Goal: Information Seeking & Learning: Find specific fact

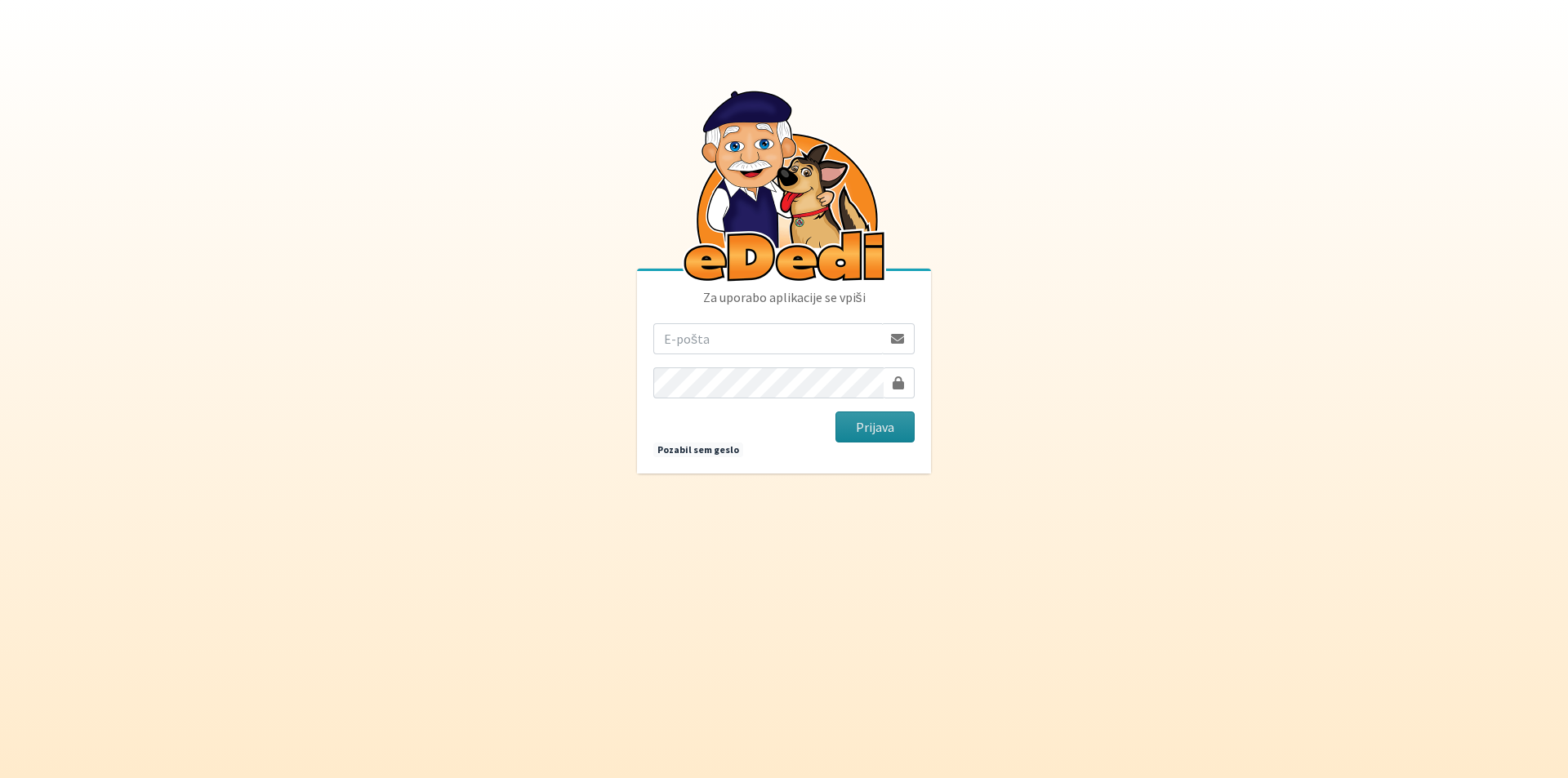
type input "[PERSON_NAME][EMAIL_ADDRESS][PERSON_NAME][PERSON_NAME][DOMAIN_NAME]"
click at [848, 426] on button "Prijava" at bounding box center [875, 427] width 79 height 31
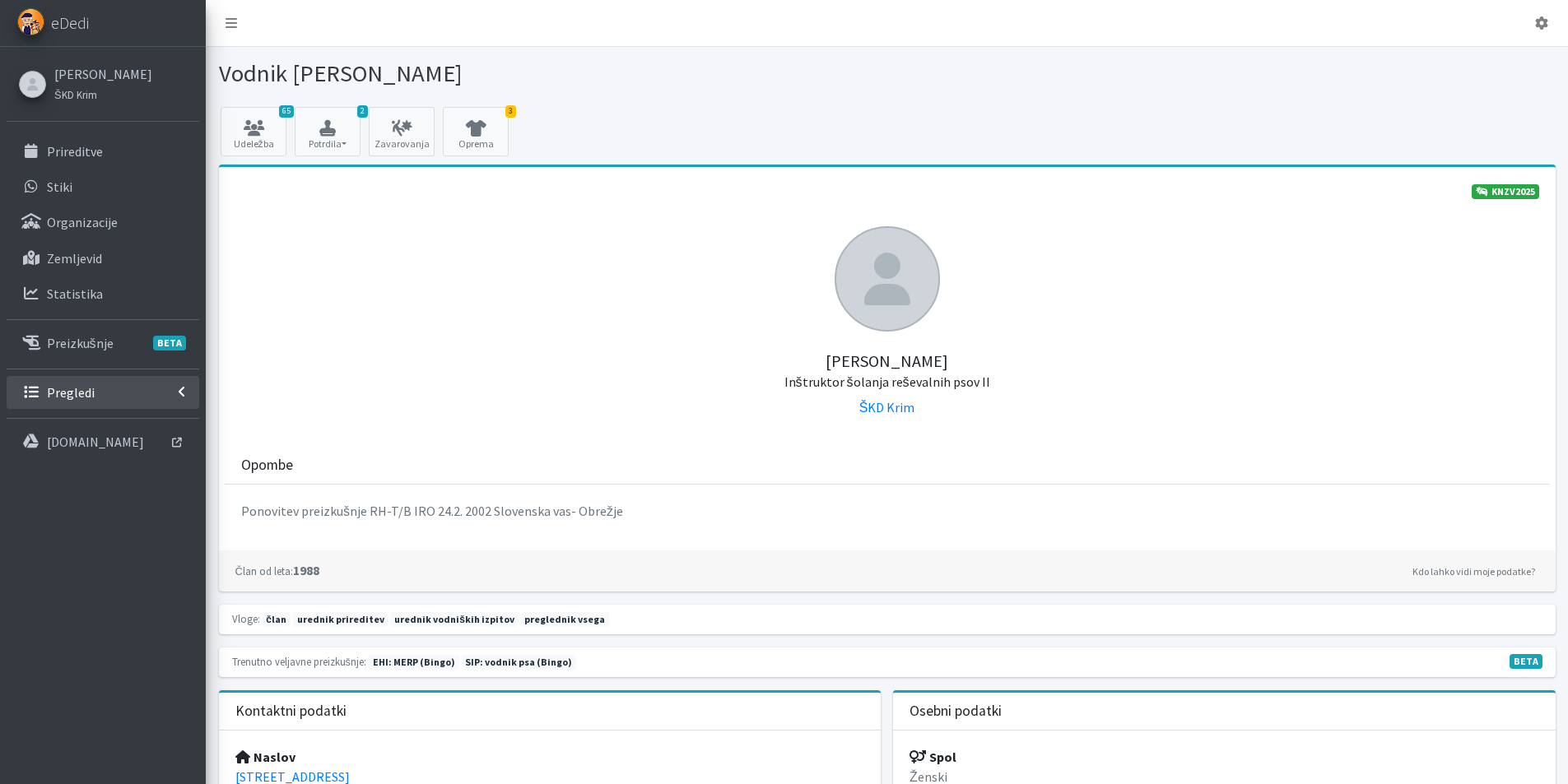
click at [96, 396] on link "Pregledi" at bounding box center [103, 392] width 192 height 33
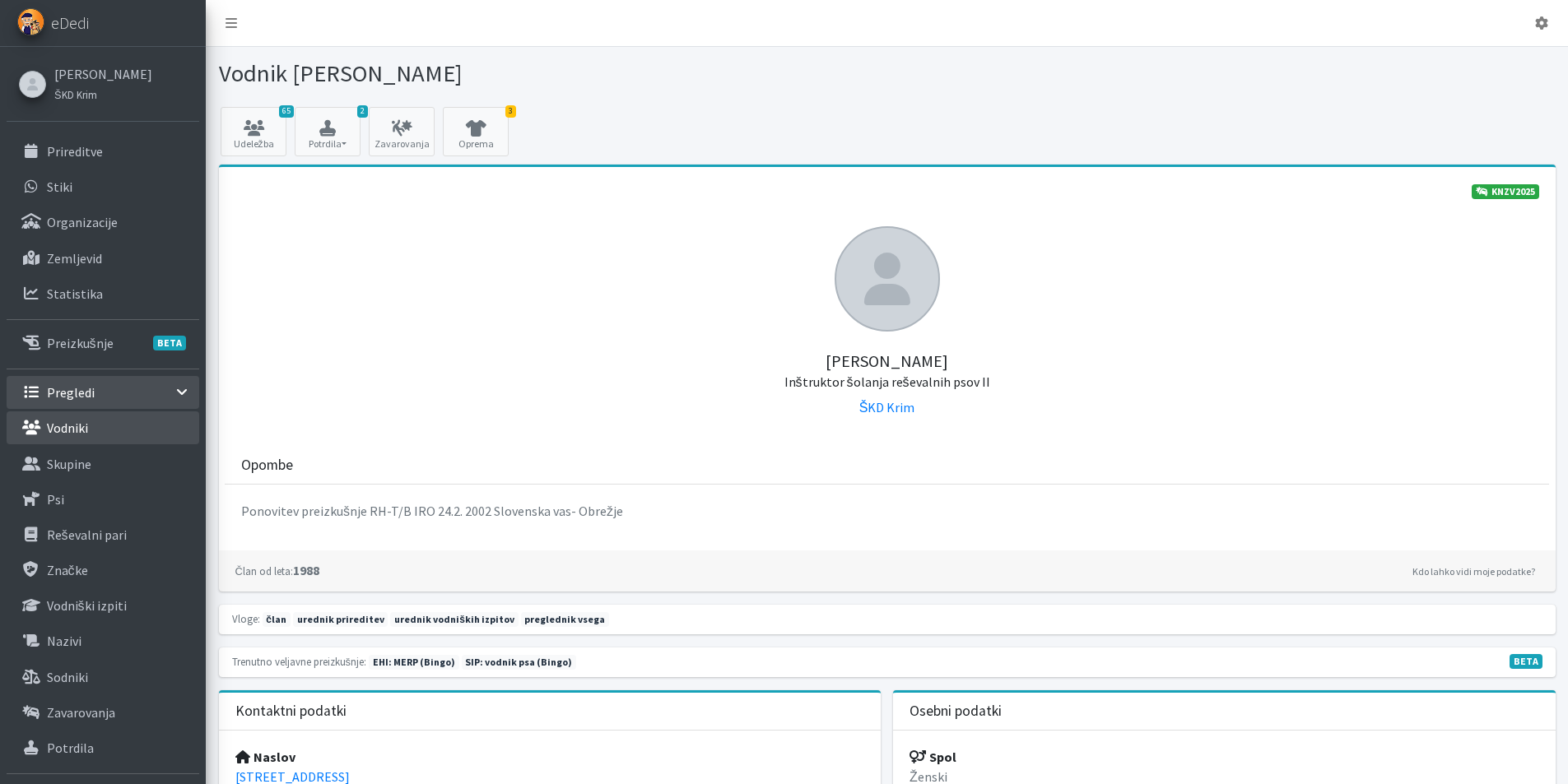
click at [88, 427] on link "Vodniki" at bounding box center [103, 428] width 192 height 33
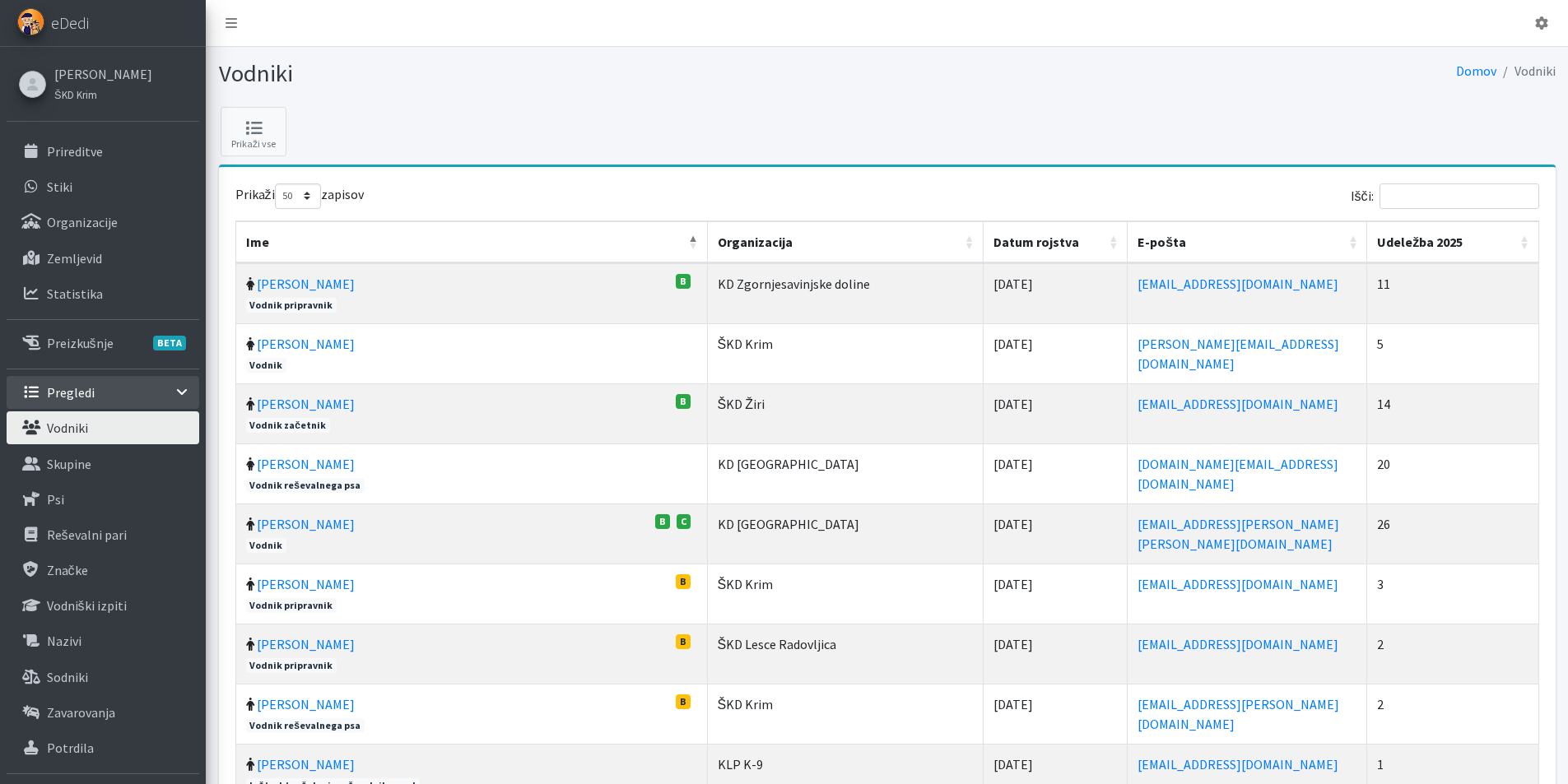
select select "50"
click at [1484, 195] on input "Išči:" at bounding box center [1459, 196] width 159 height 25
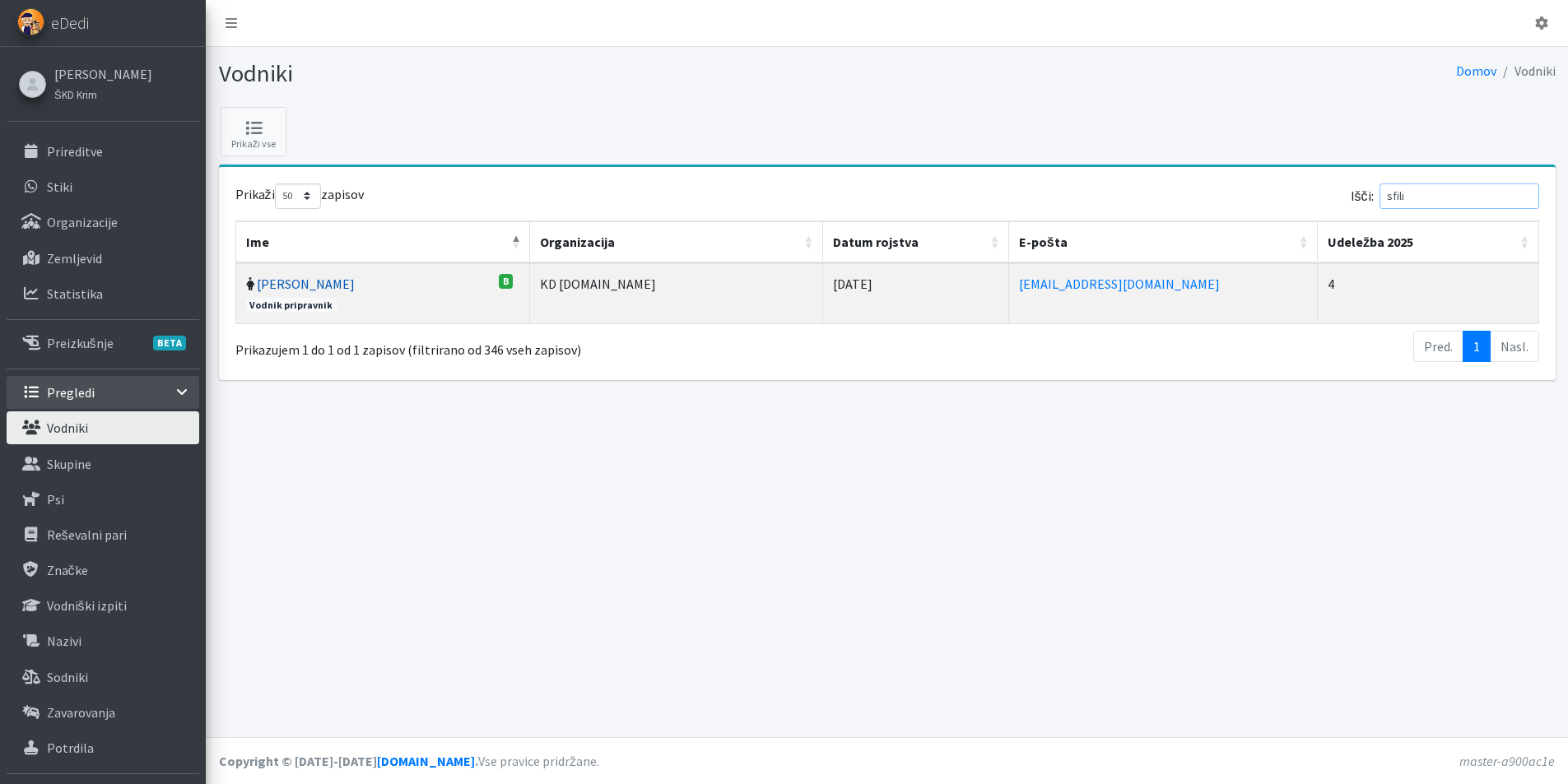
type input "sfili"
click at [305, 288] on link "Mojca Sfiligoj" at bounding box center [305, 283] width 98 height 16
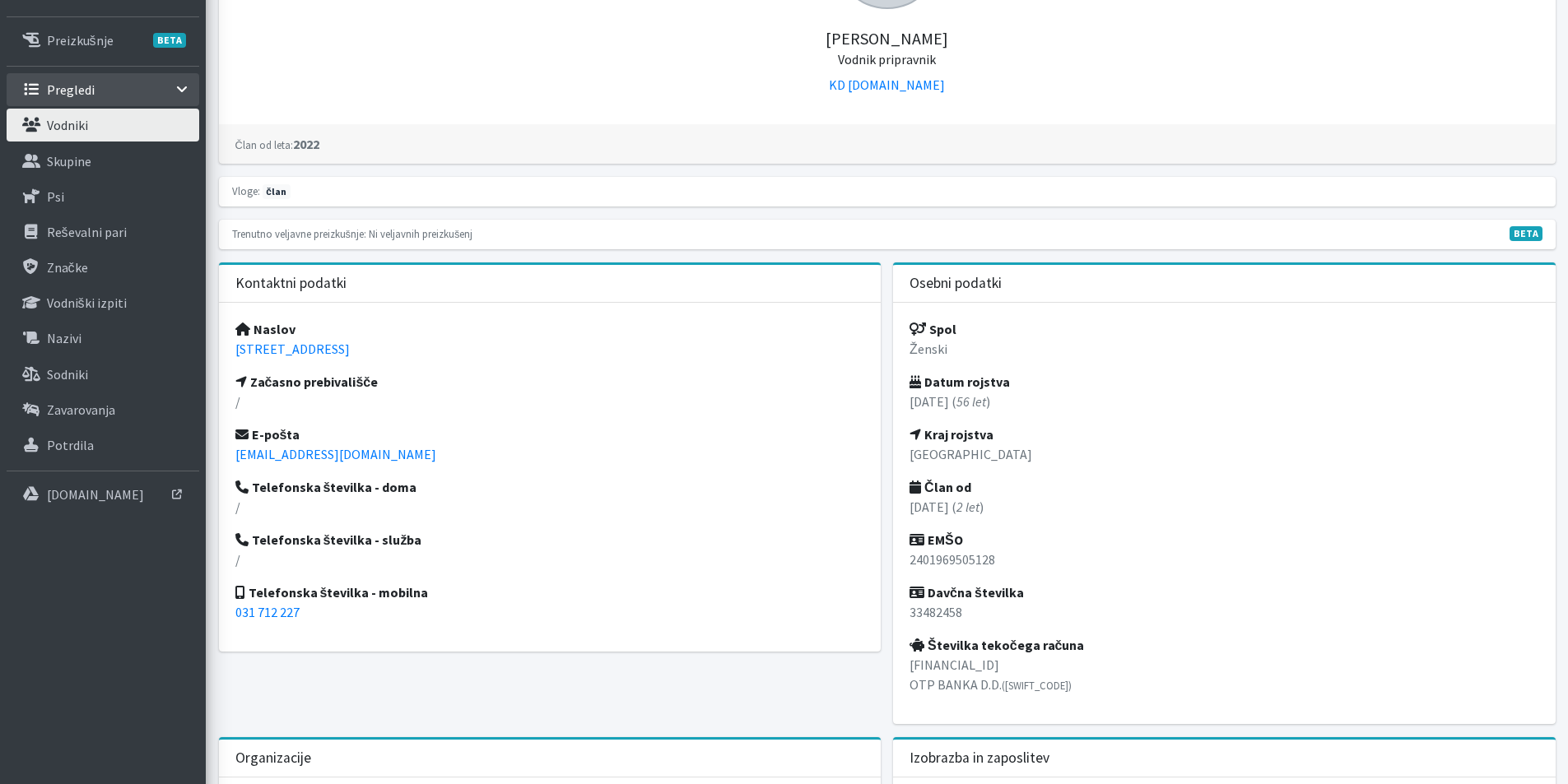
scroll to position [329, 0]
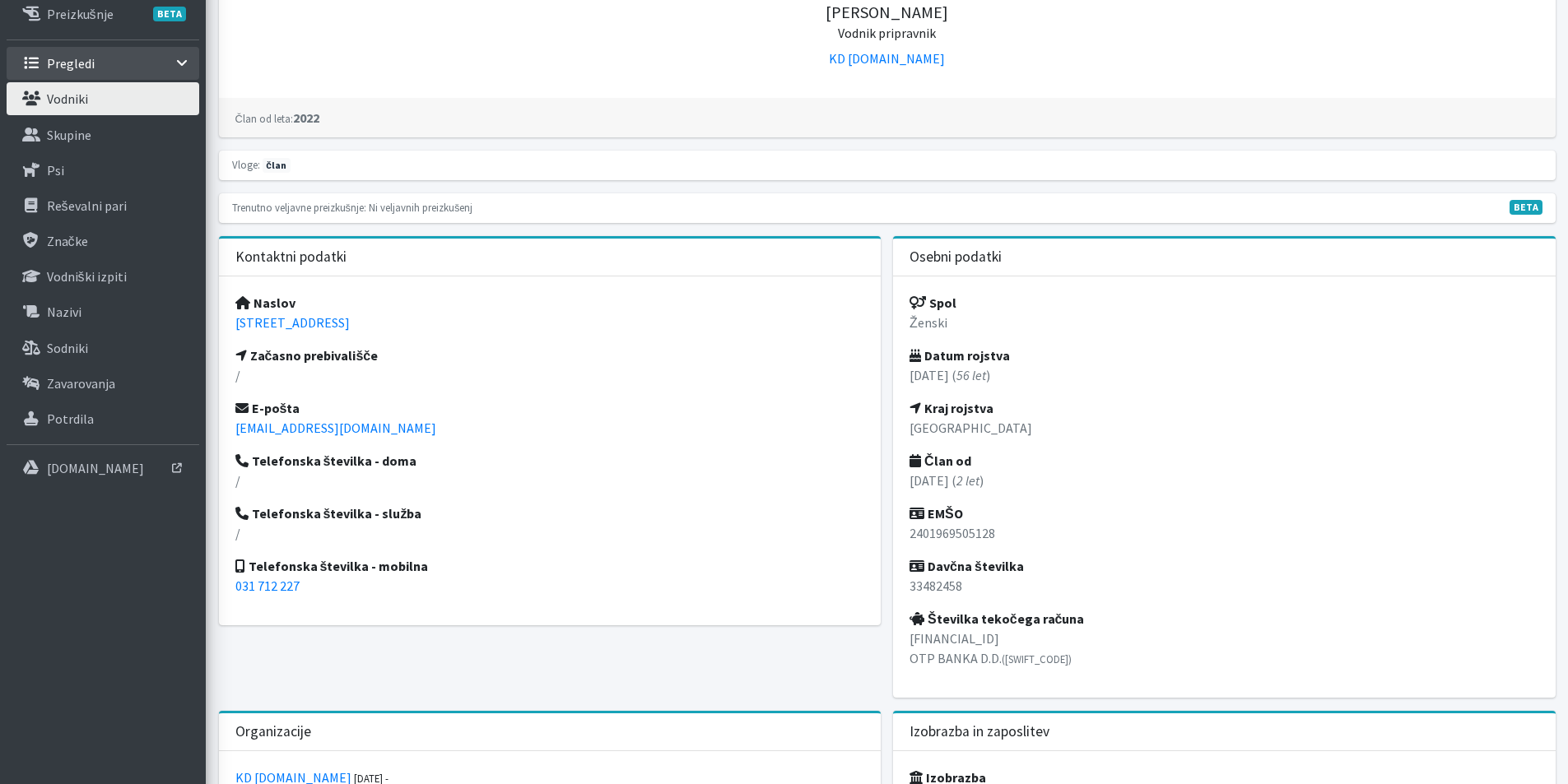
click at [101, 94] on link "Vodniki" at bounding box center [103, 99] width 192 height 33
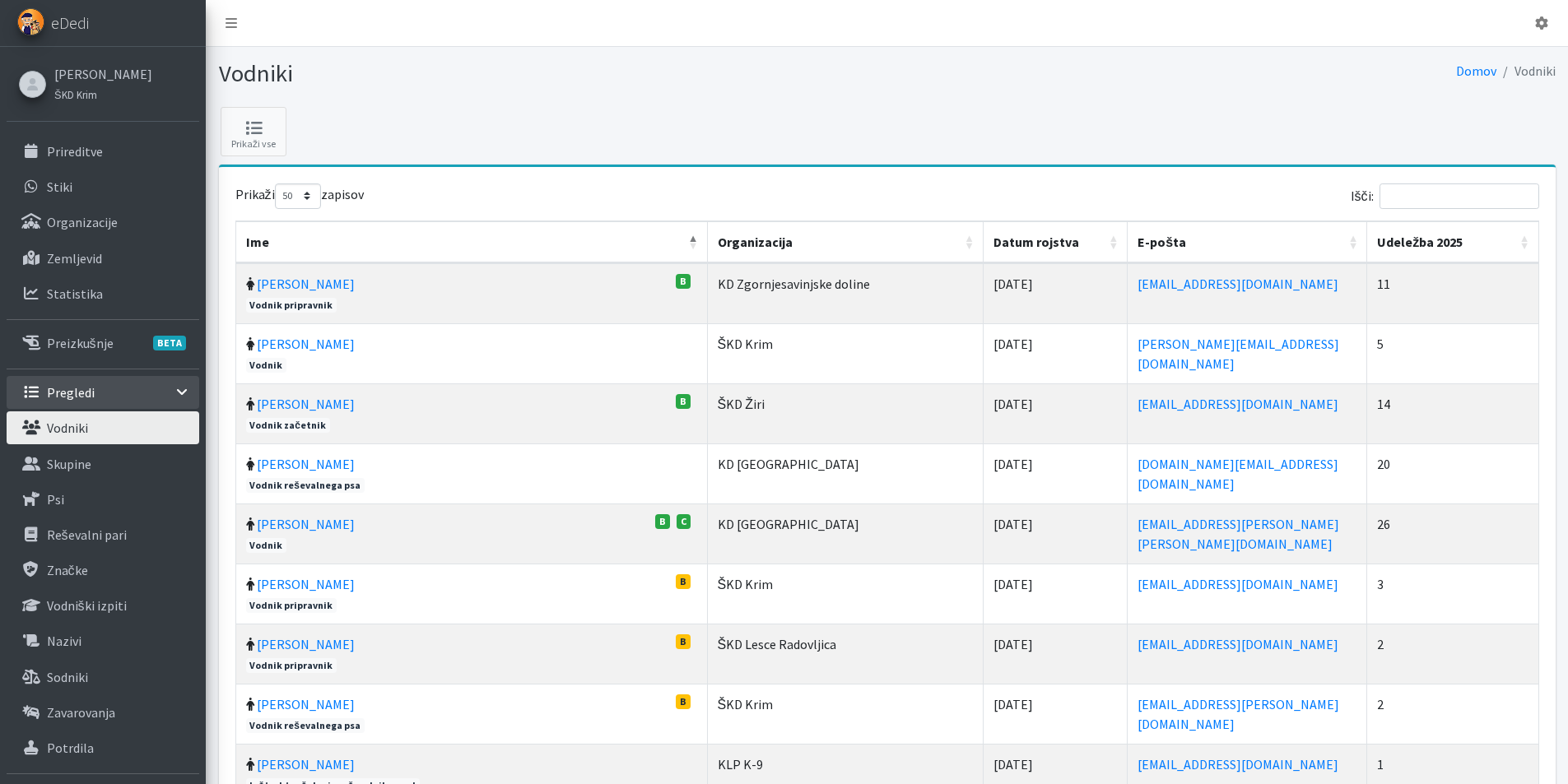
select select "50"
click at [1425, 196] on input "Išči:" at bounding box center [1459, 196] width 159 height 25
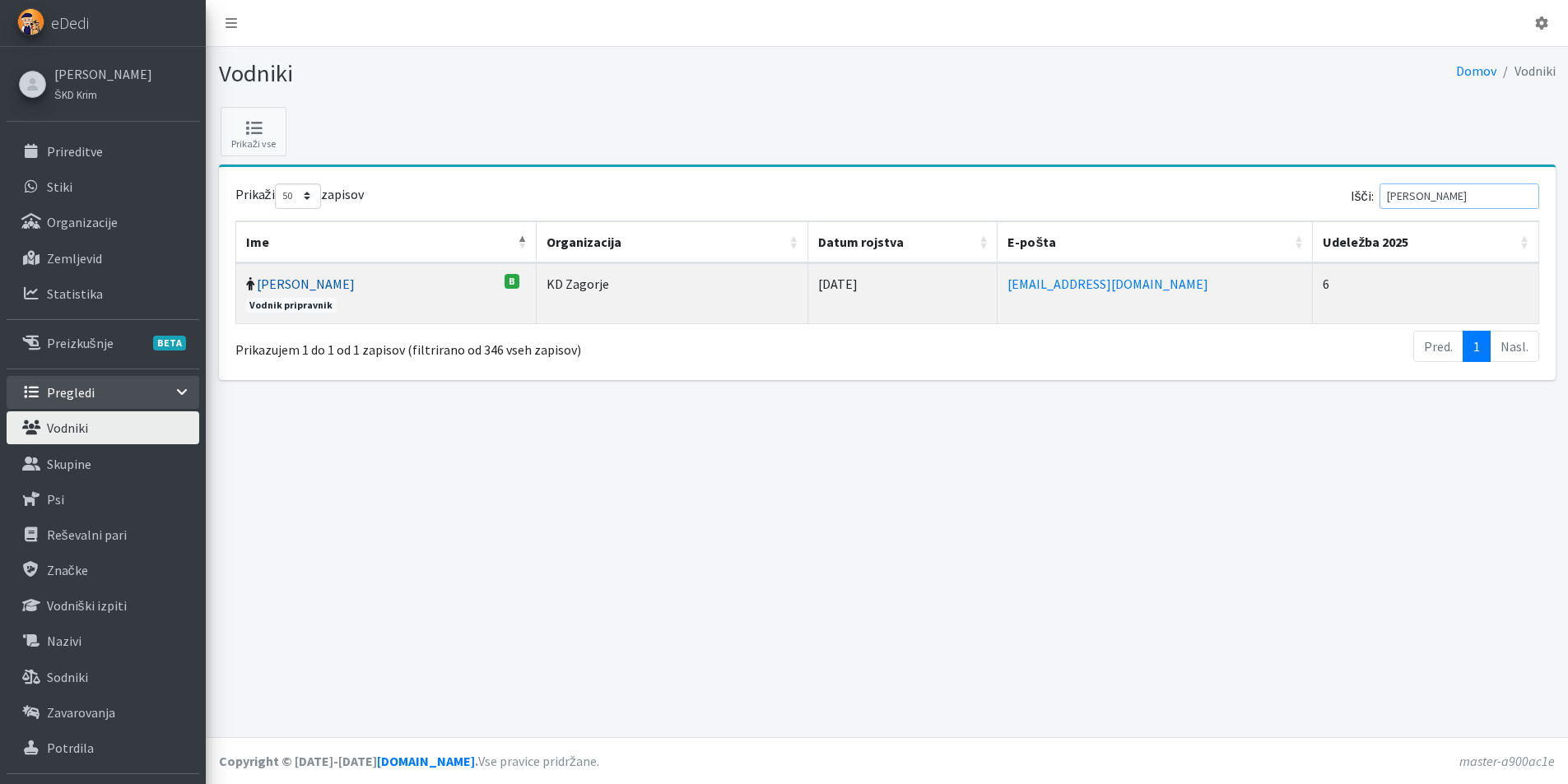
type input "celestina"
click at [318, 282] on link "[PERSON_NAME]" at bounding box center [305, 283] width 98 height 16
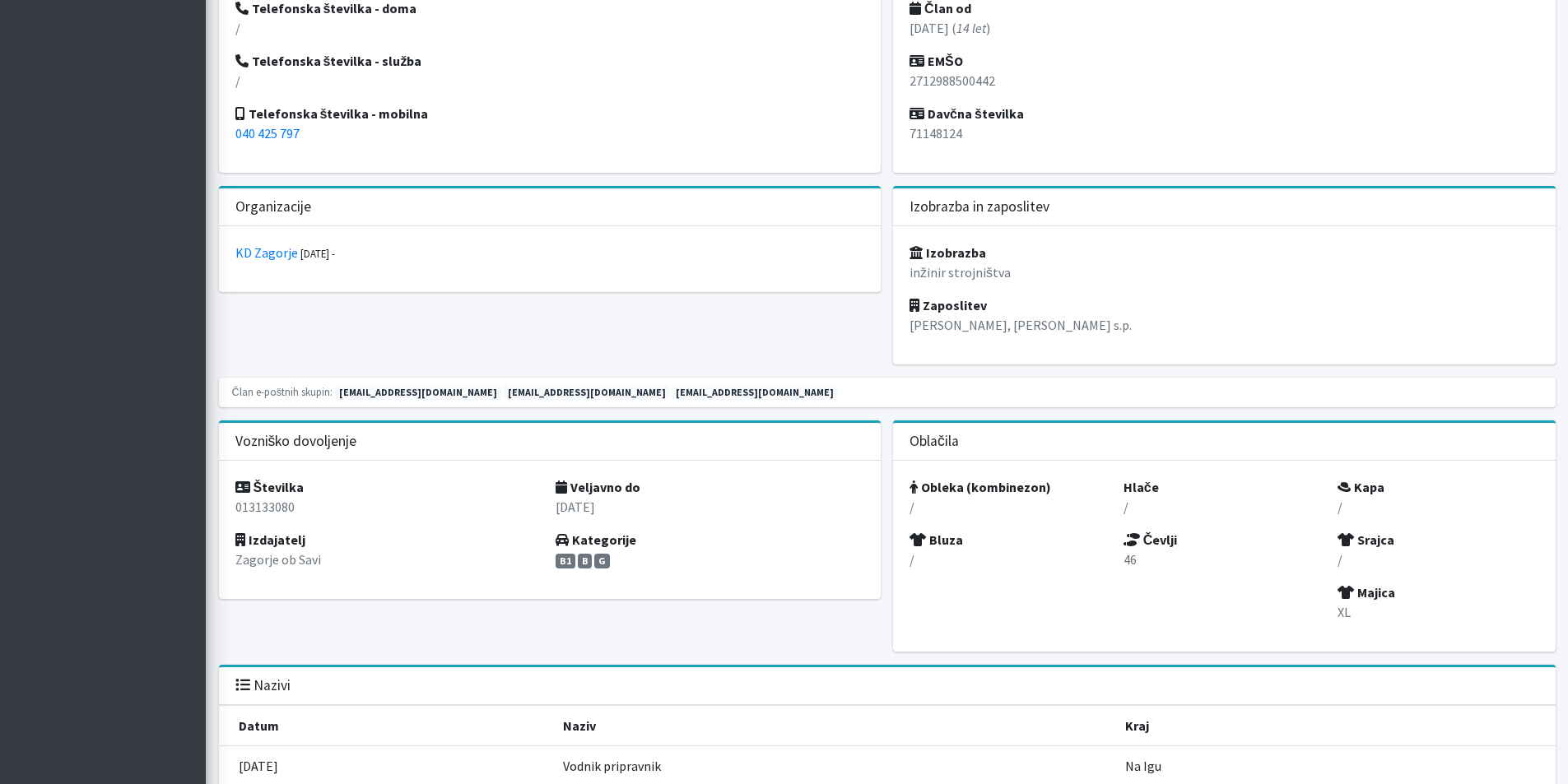
scroll to position [823, 0]
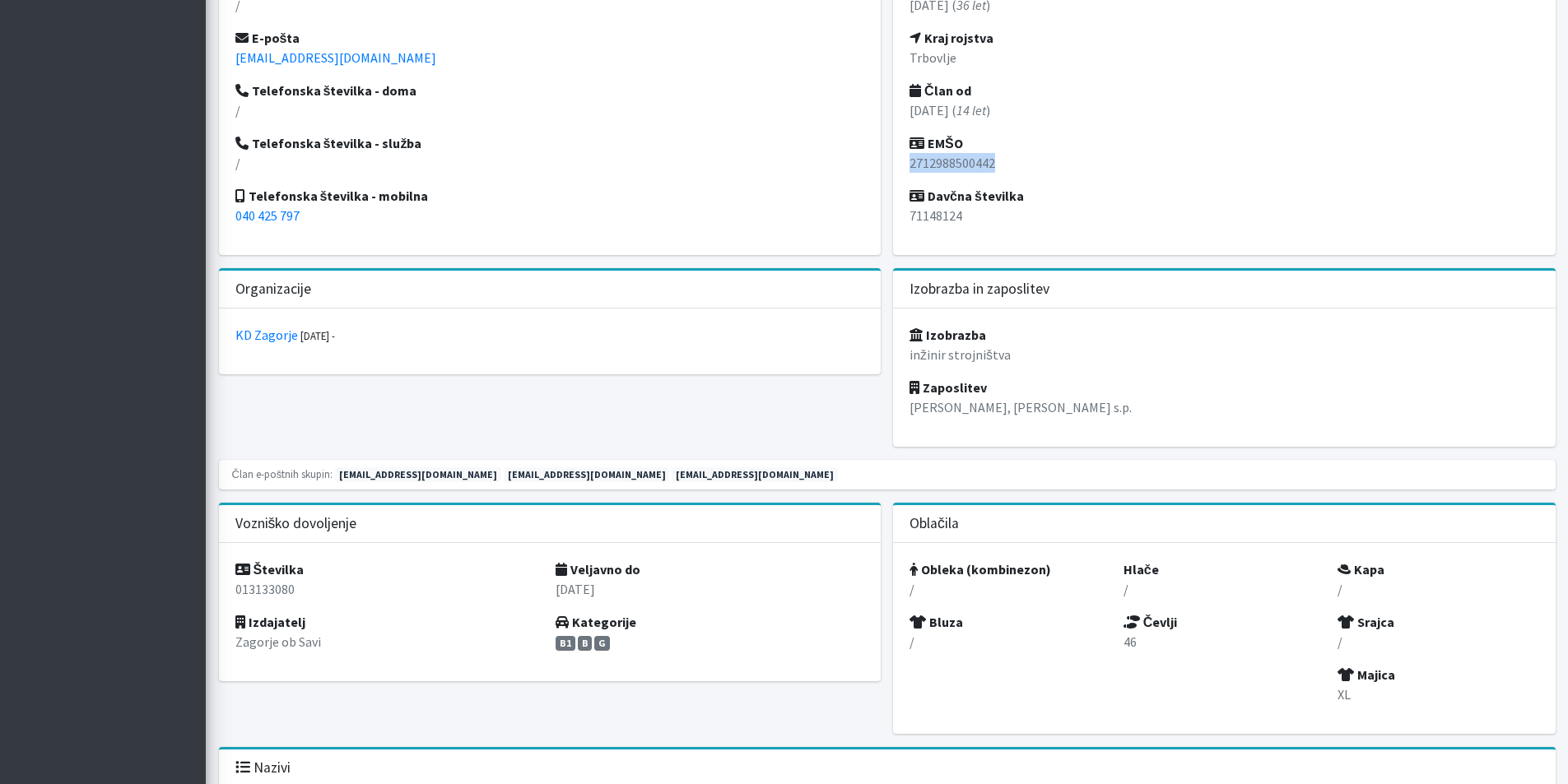
drag, startPoint x: 911, startPoint y: 162, endPoint x: 1000, endPoint y: 165, distance: 89.1
click at [1000, 165] on p "2712988500442" at bounding box center [1224, 163] width 630 height 20
copy p "2712988500442"
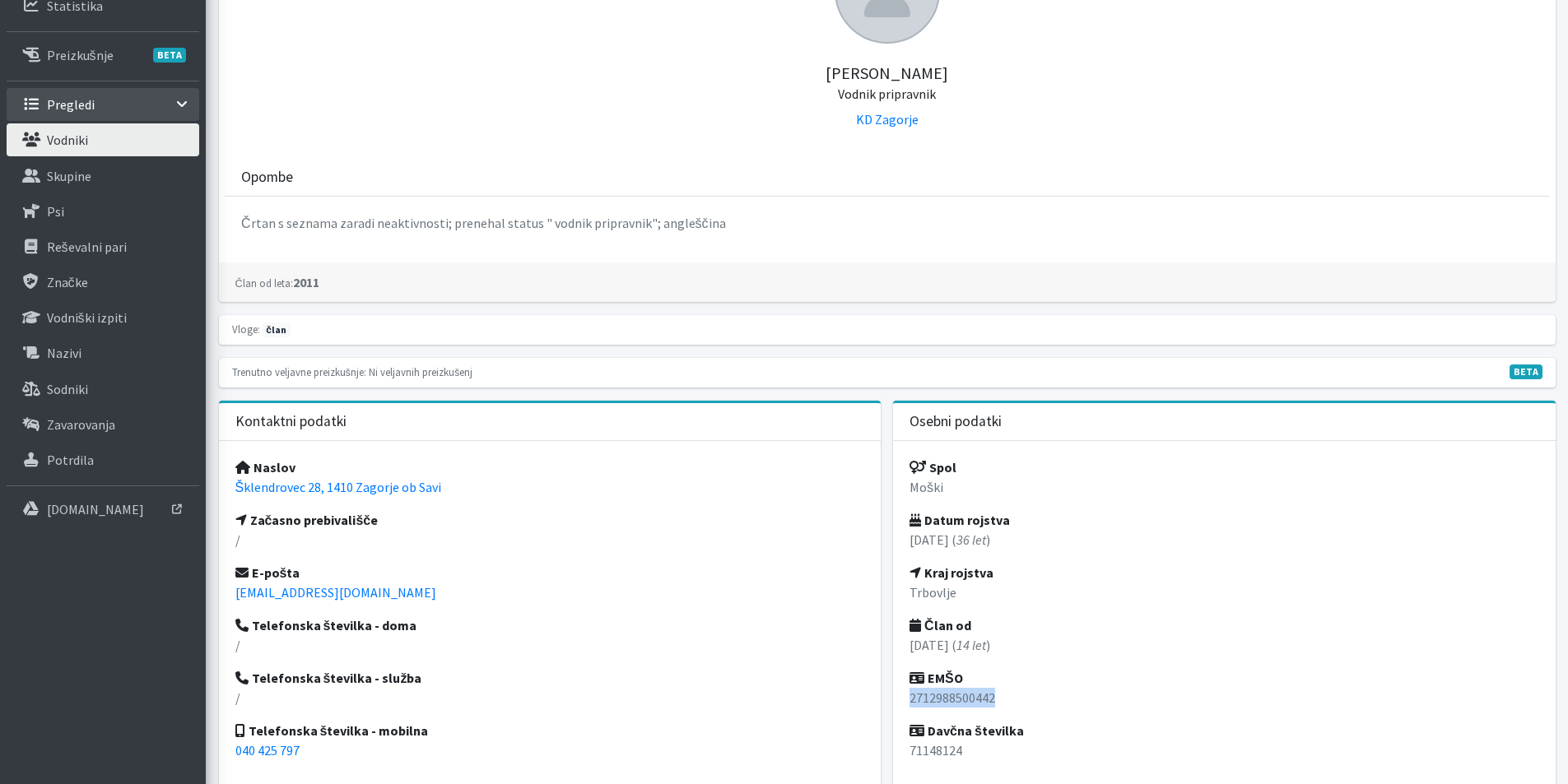
scroll to position [329, 0]
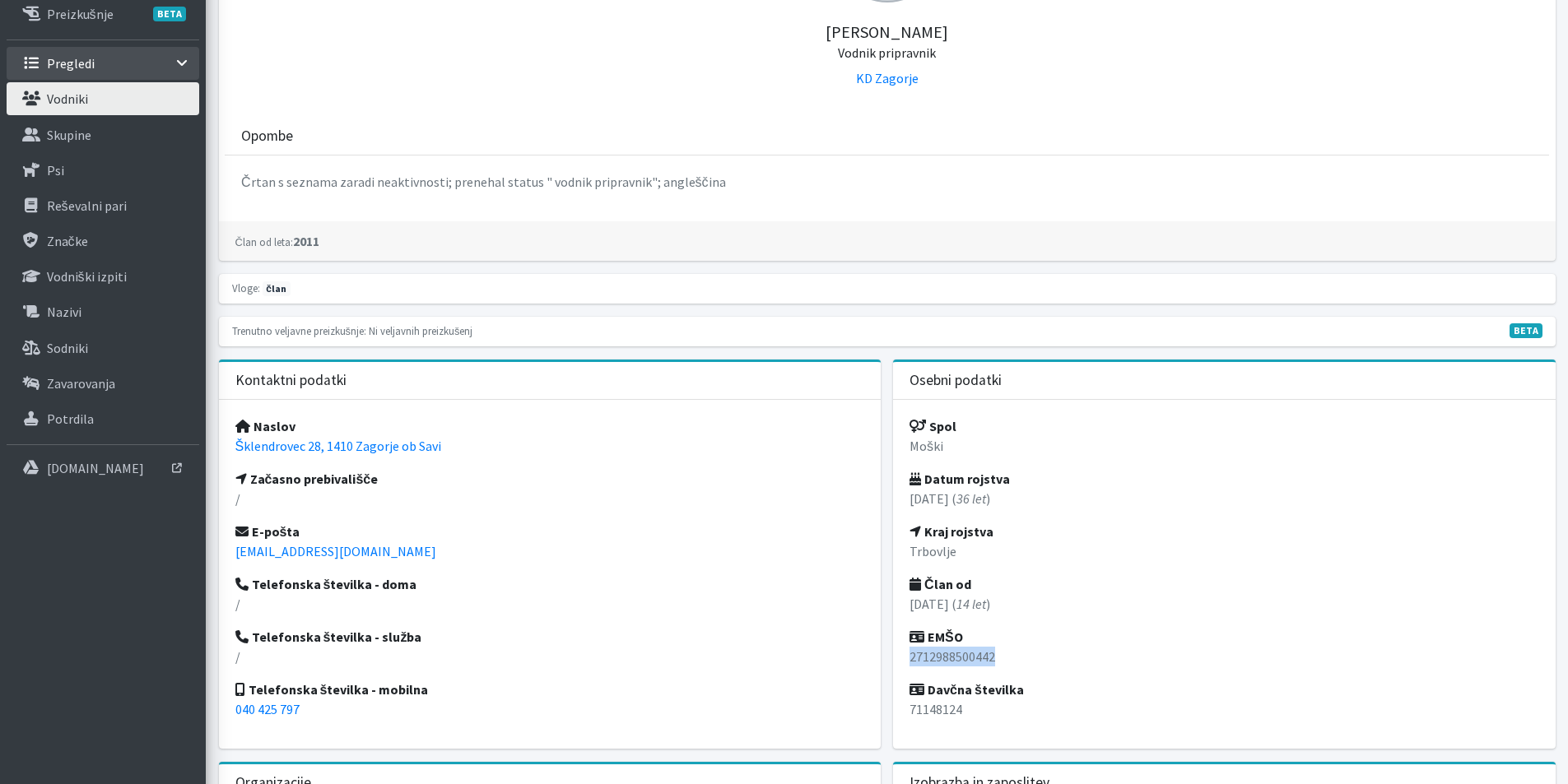
click at [146, 103] on link "Vodniki" at bounding box center [103, 99] width 192 height 33
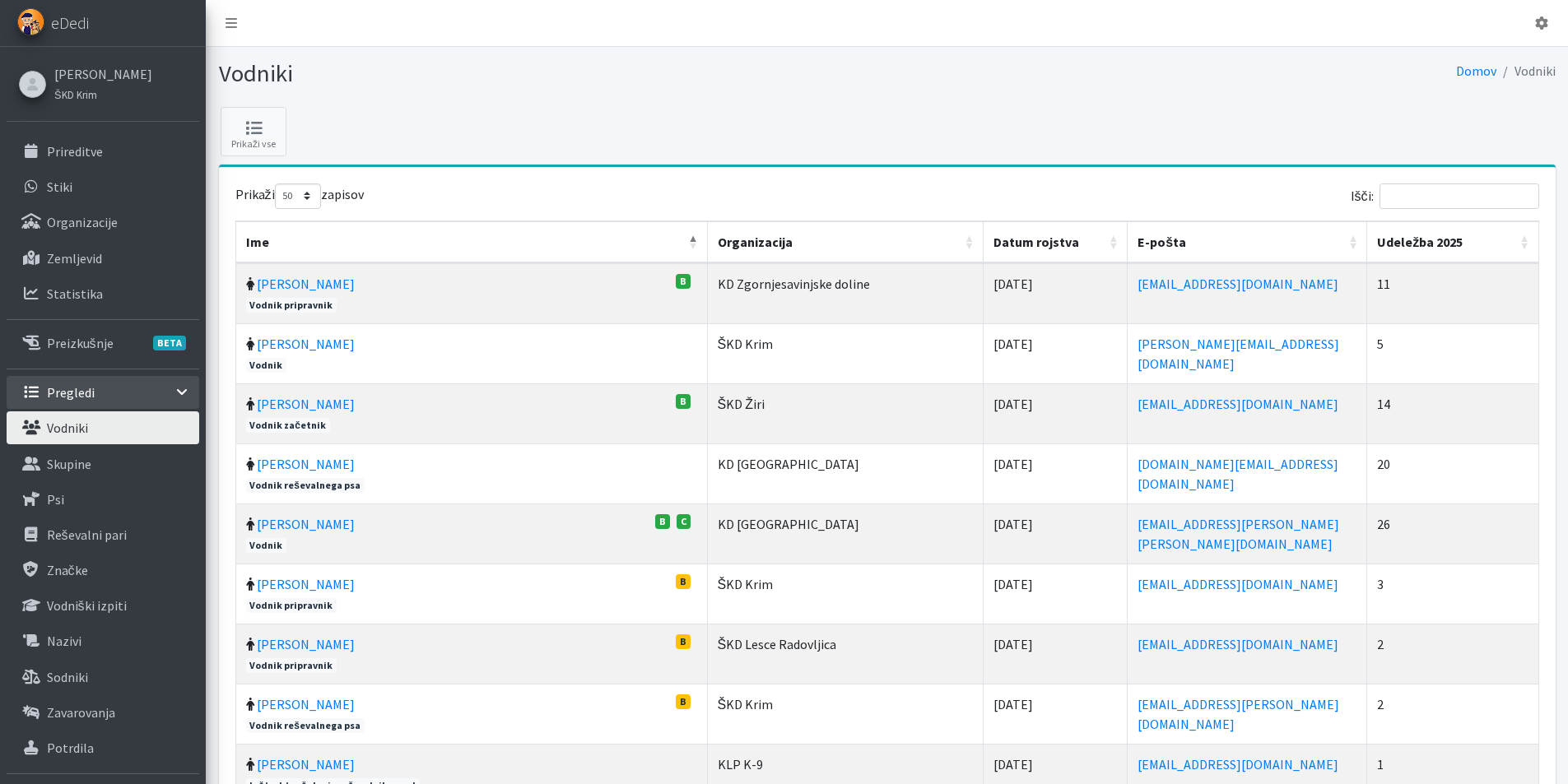
select select "50"
click at [1450, 206] on input "Išči:" at bounding box center [1459, 196] width 159 height 25
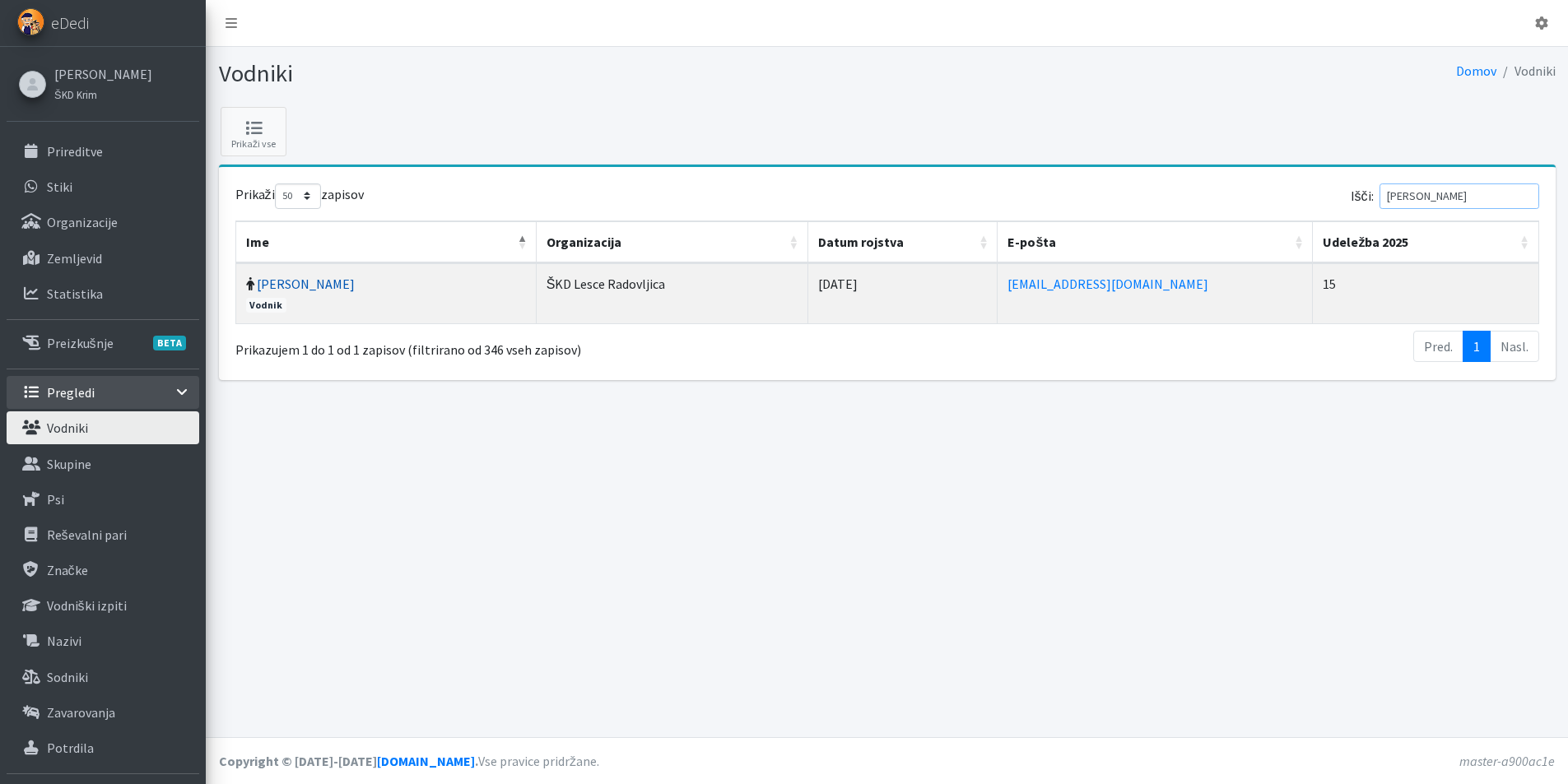
type input "kramar"
click at [287, 288] on link "Nejc Kramarič" at bounding box center [305, 283] width 98 height 16
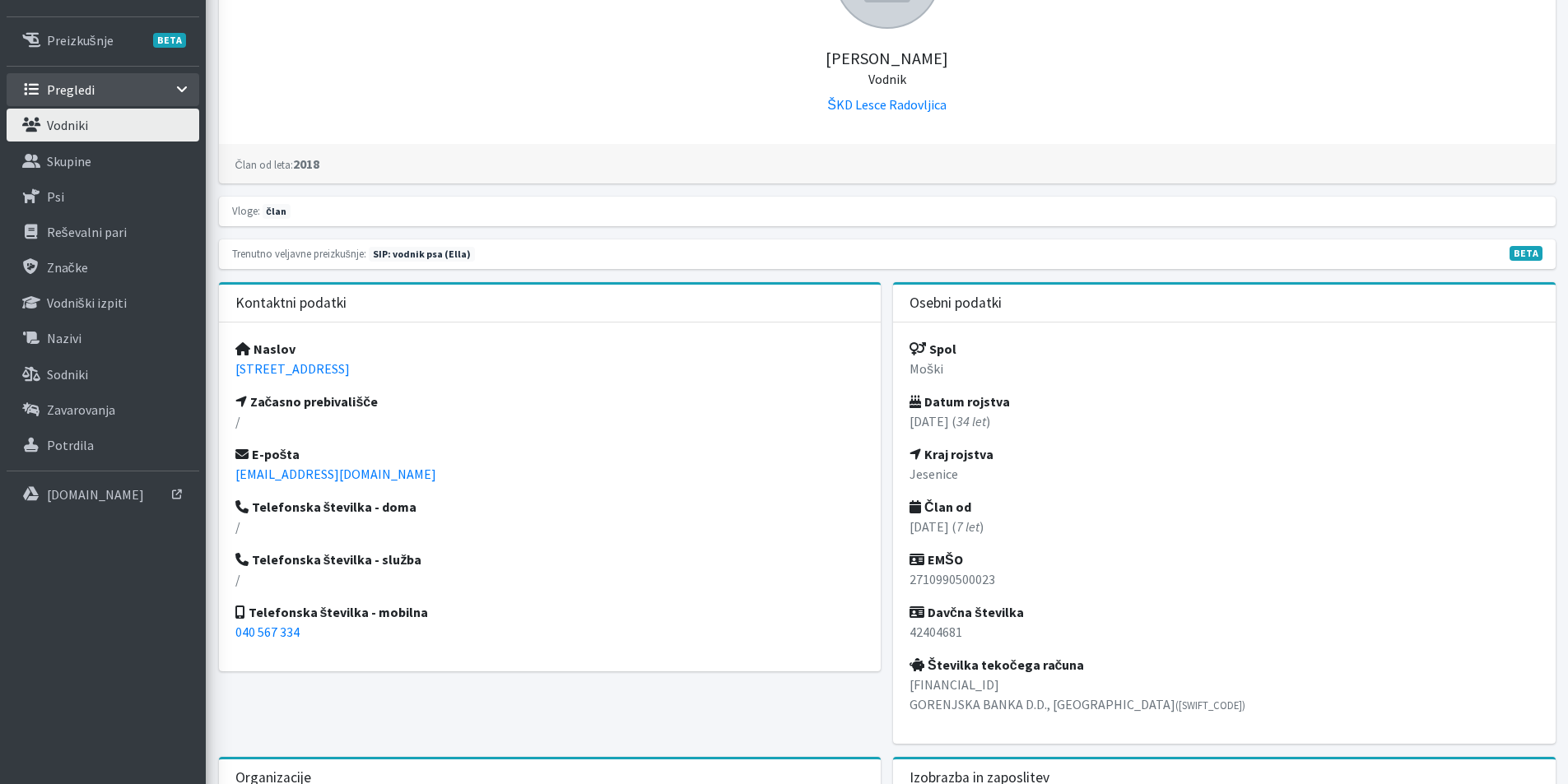
scroll to position [329, 0]
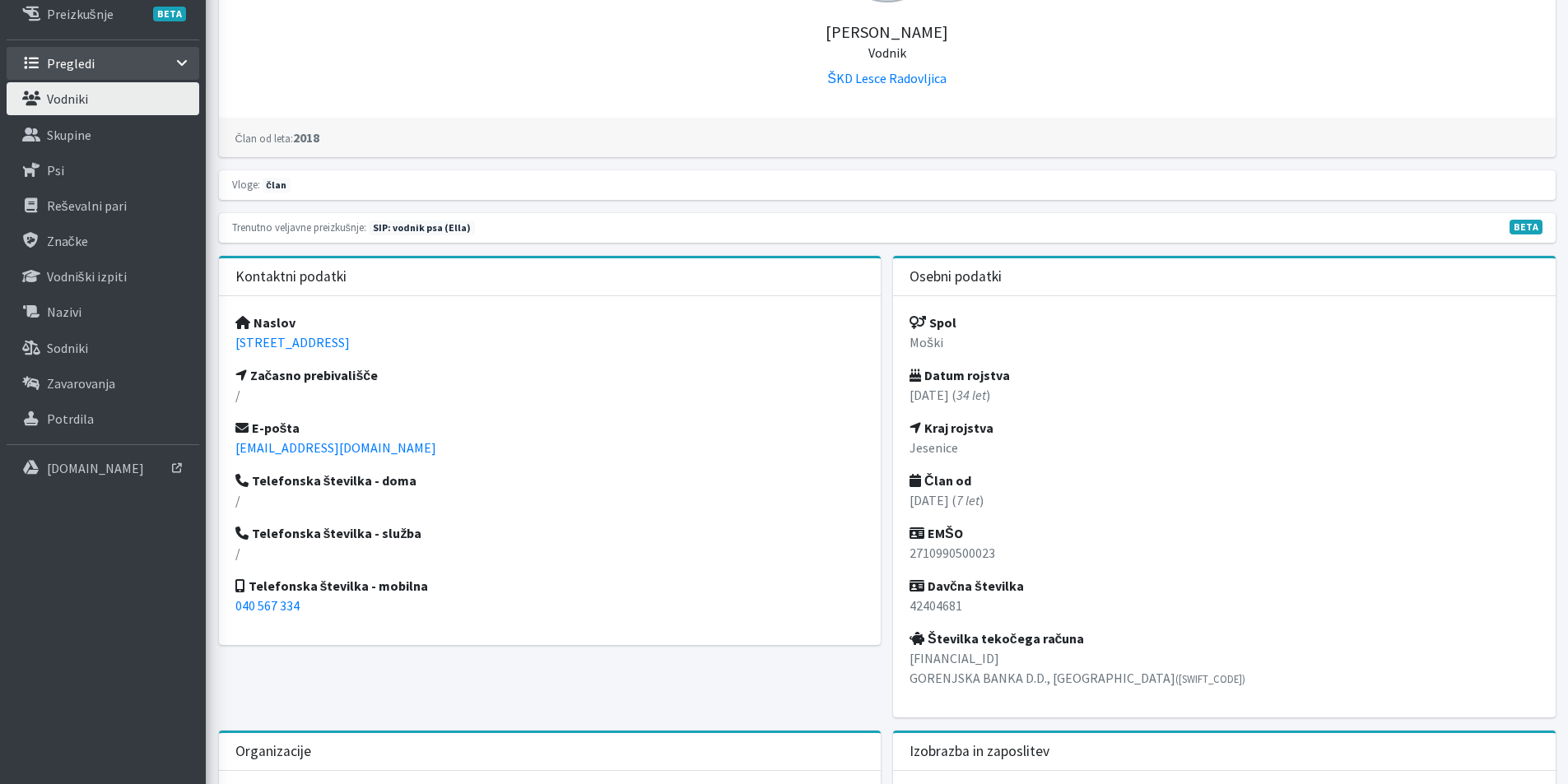
click at [100, 99] on link "Vodniki" at bounding box center [103, 99] width 192 height 33
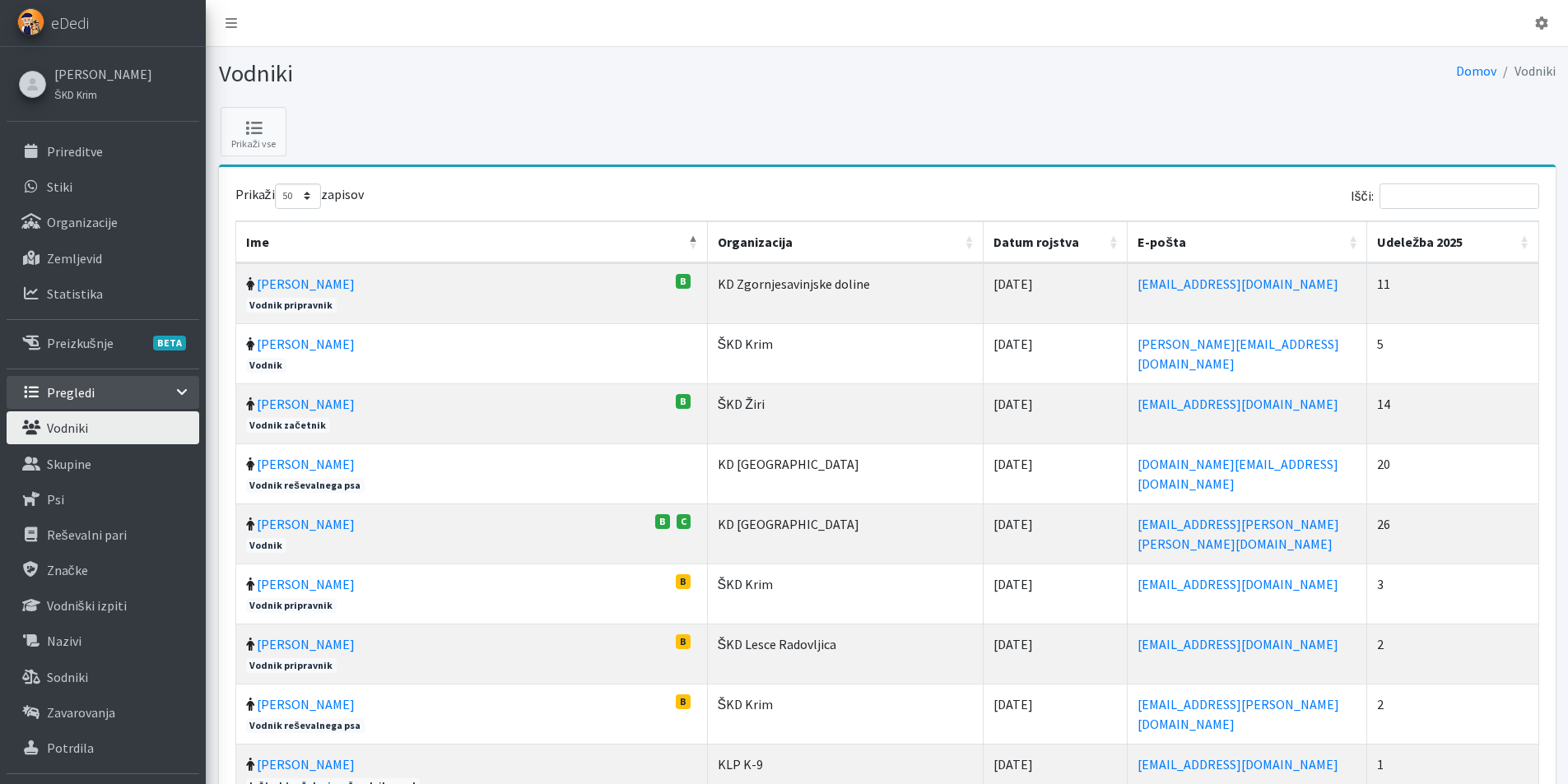
select select "50"
click at [1437, 193] on input "Išči:" at bounding box center [1459, 196] width 159 height 25
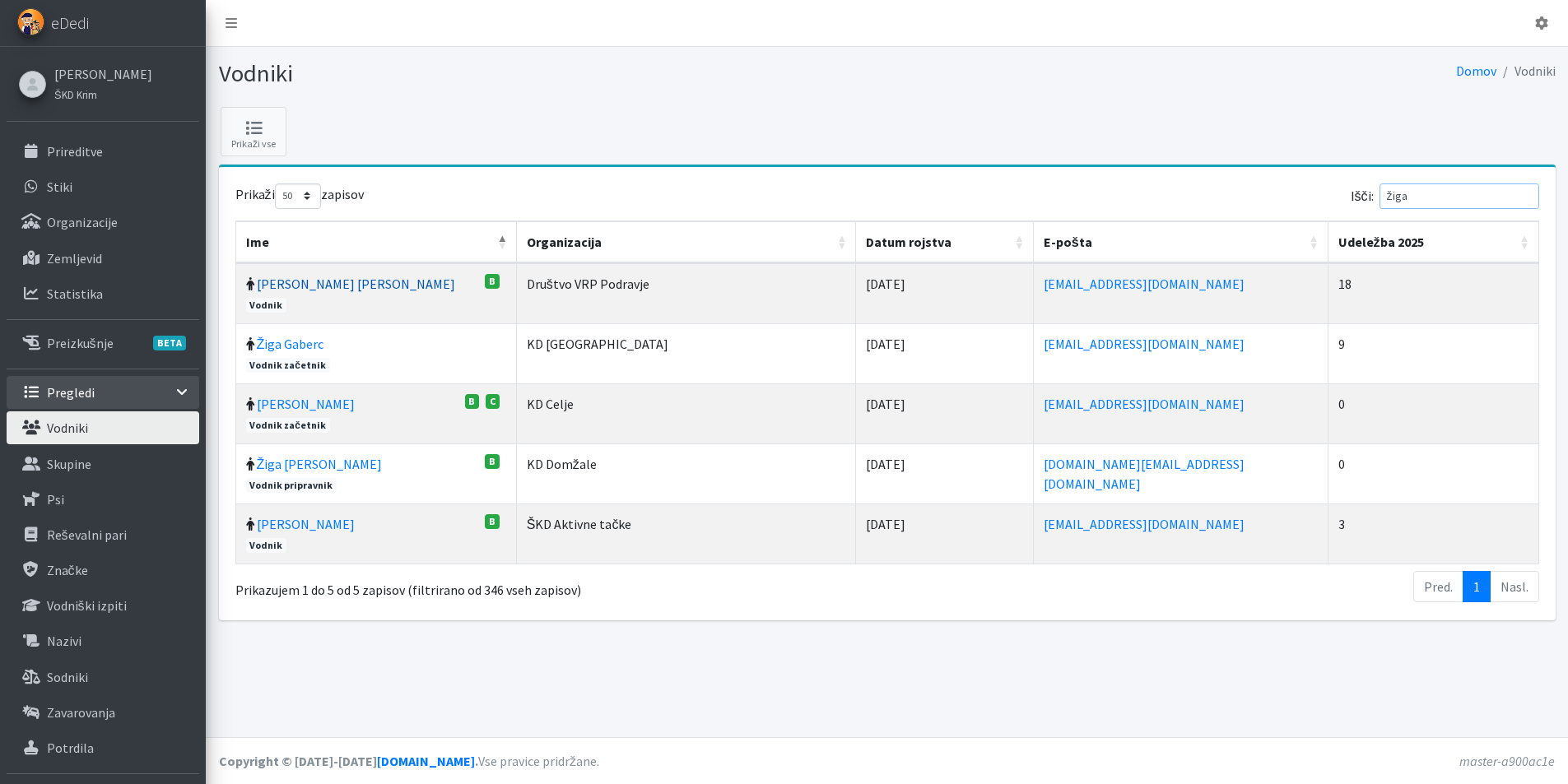
type input "žiga"
click at [297, 284] on link "Žiga Dobnikar" at bounding box center [355, 283] width 198 height 16
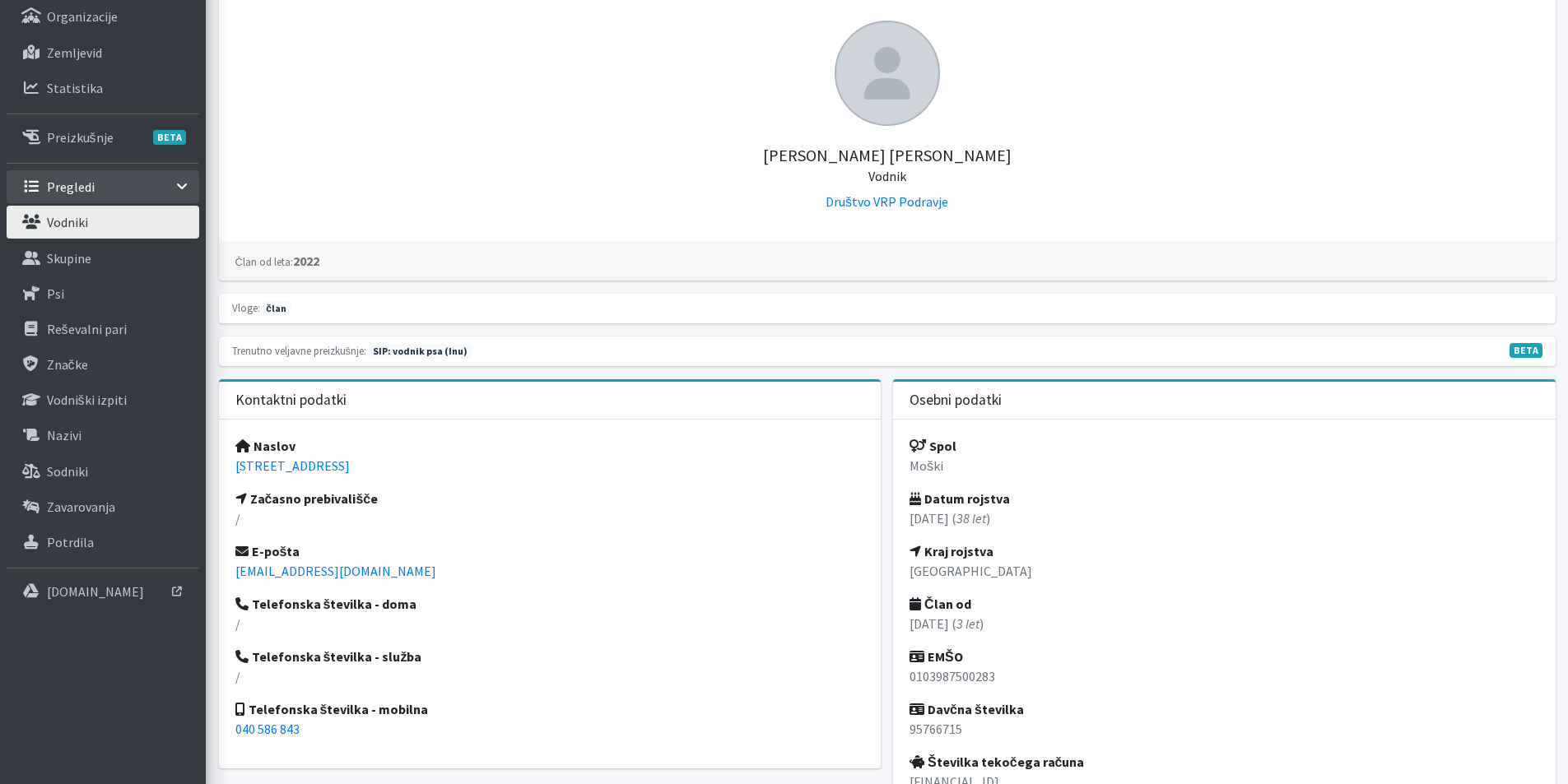
scroll to position [247, 0]
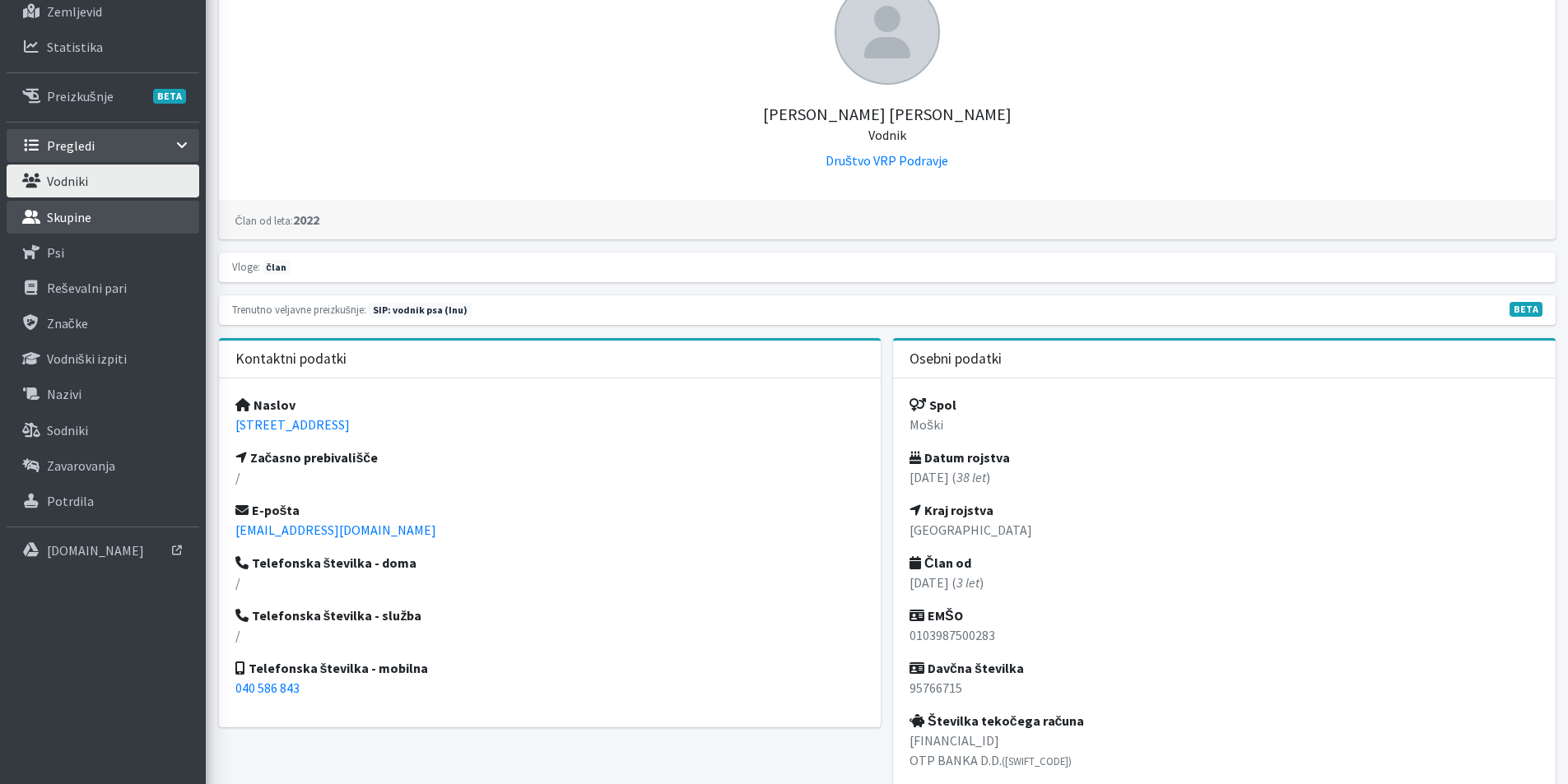
click at [81, 216] on p "Skupine" at bounding box center [68, 217] width 44 height 16
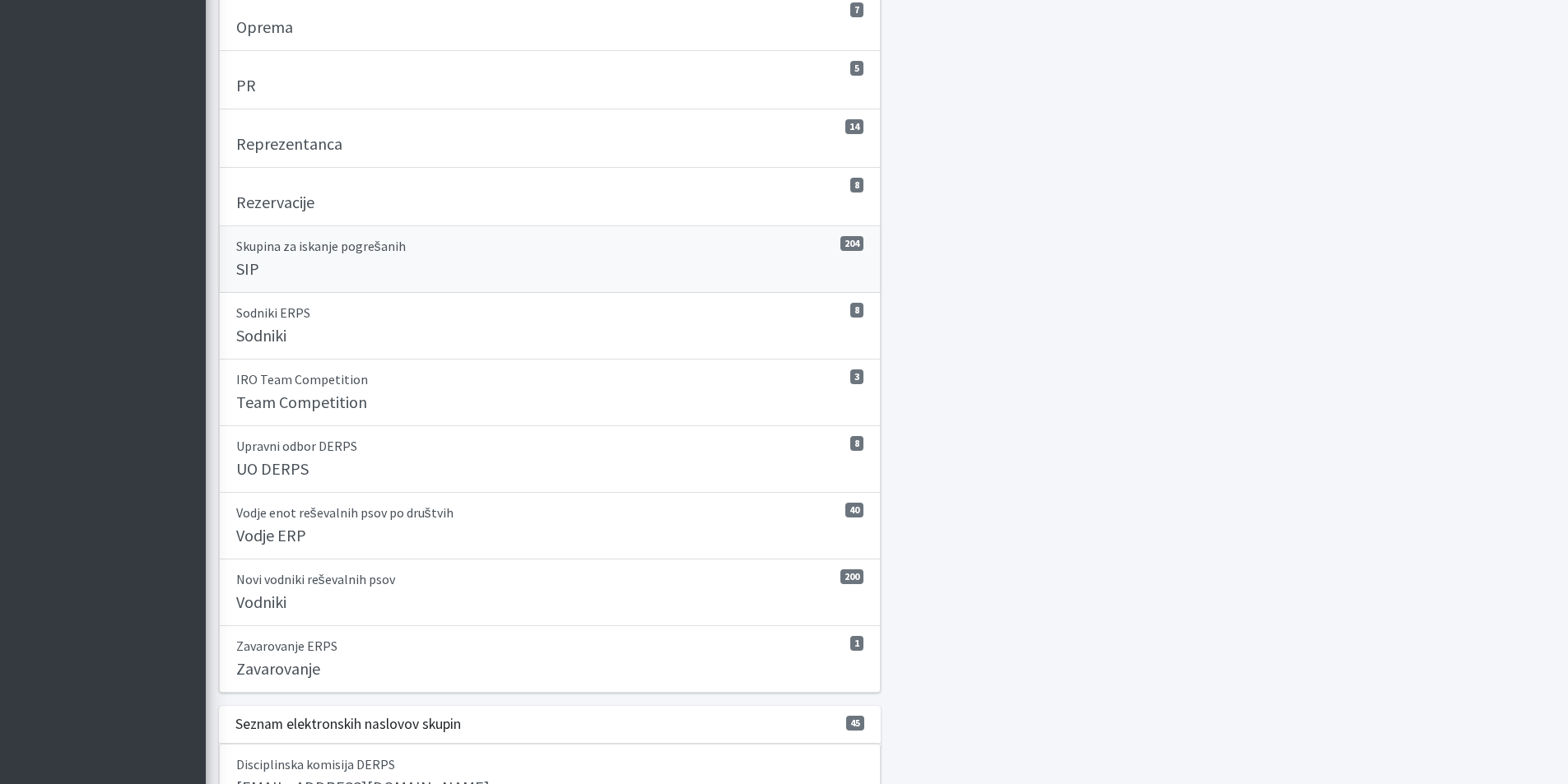
scroll to position [1234, 0]
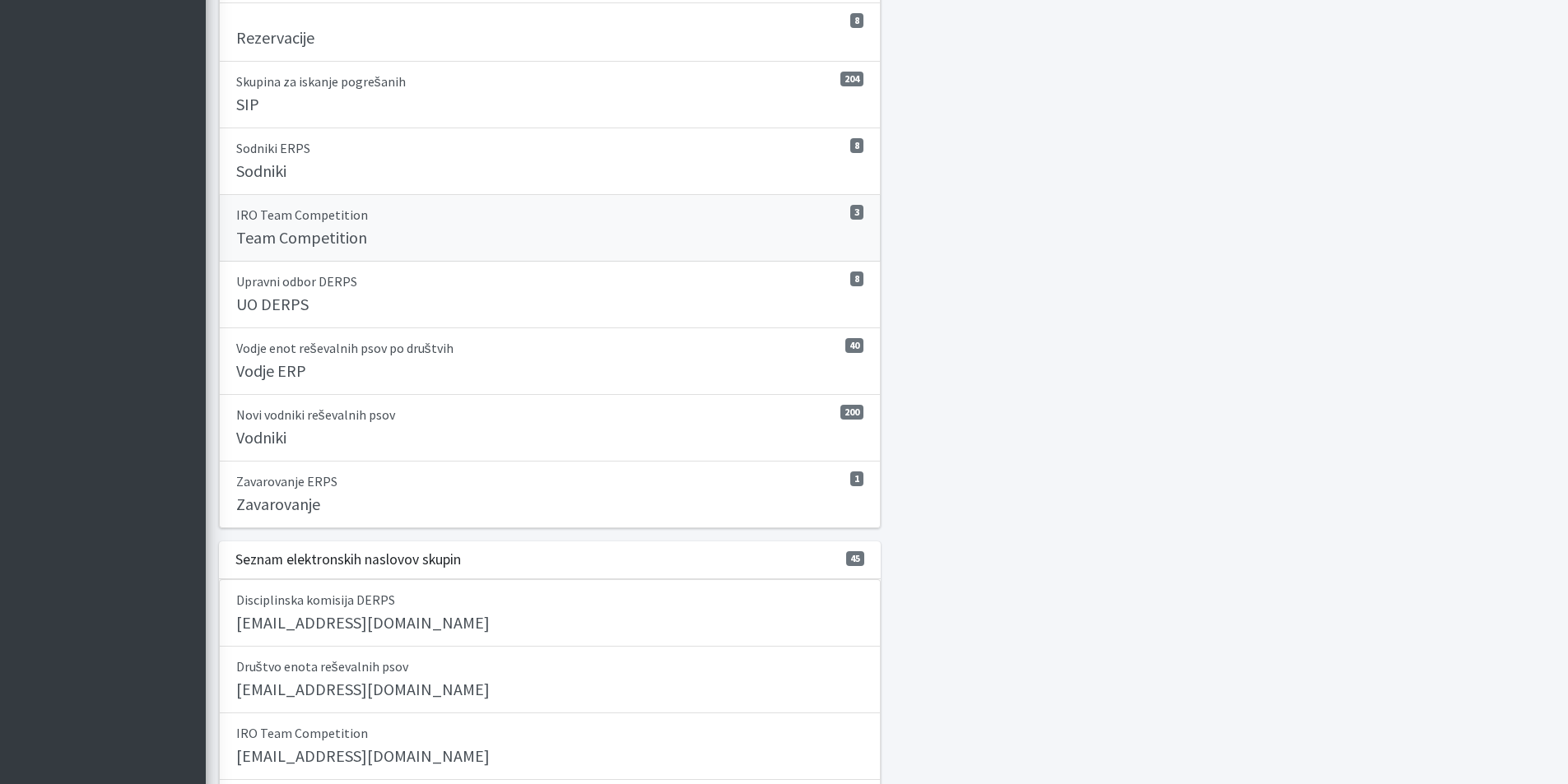
click at [486, 239] on div "Team Competition" at bounding box center [550, 239] width 628 height 23
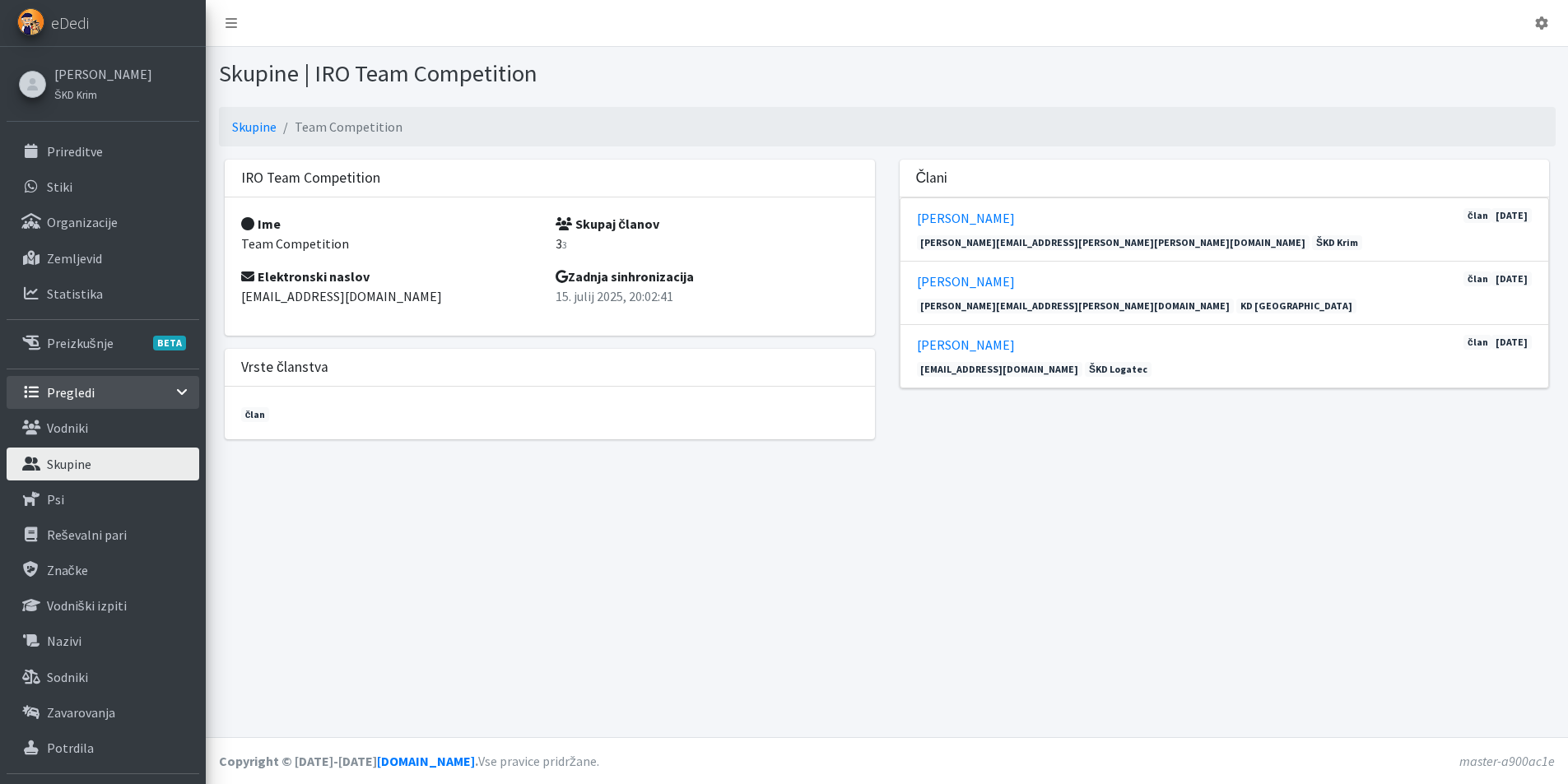
click at [120, 470] on link "Skupine" at bounding box center [103, 464] width 192 height 33
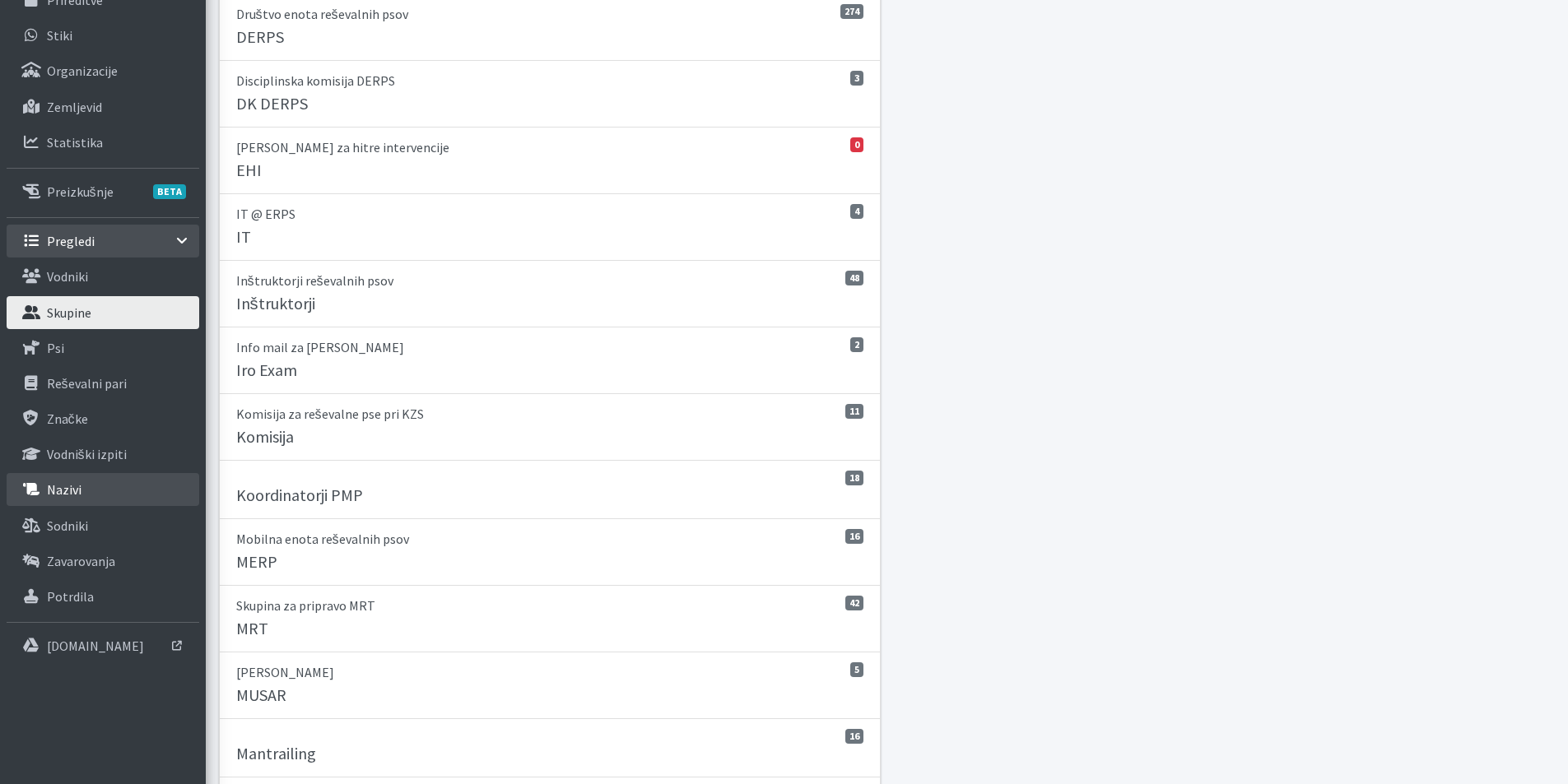
scroll to position [165, 0]
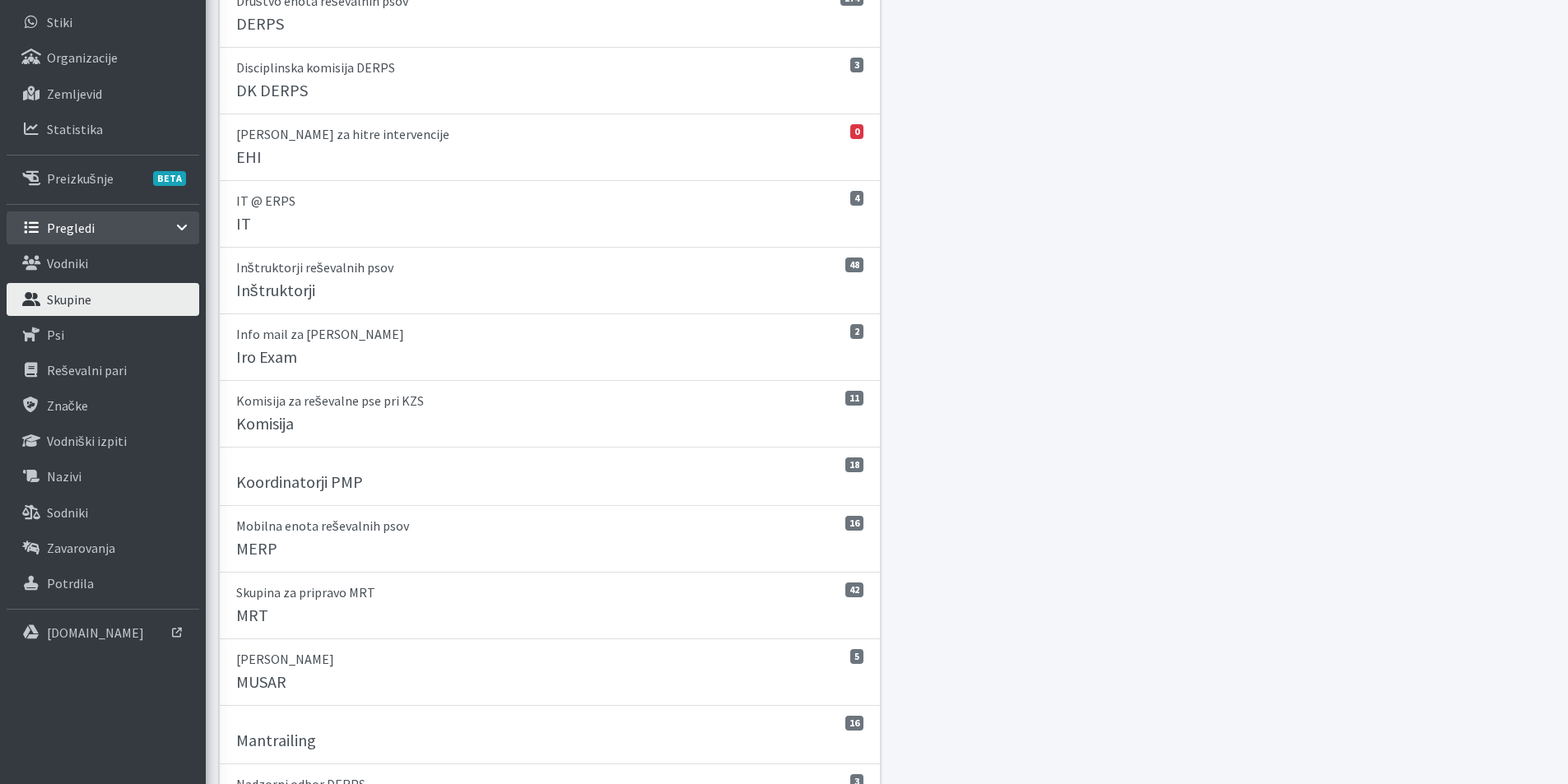
click at [134, 311] on link "Skupine" at bounding box center [103, 300] width 192 height 33
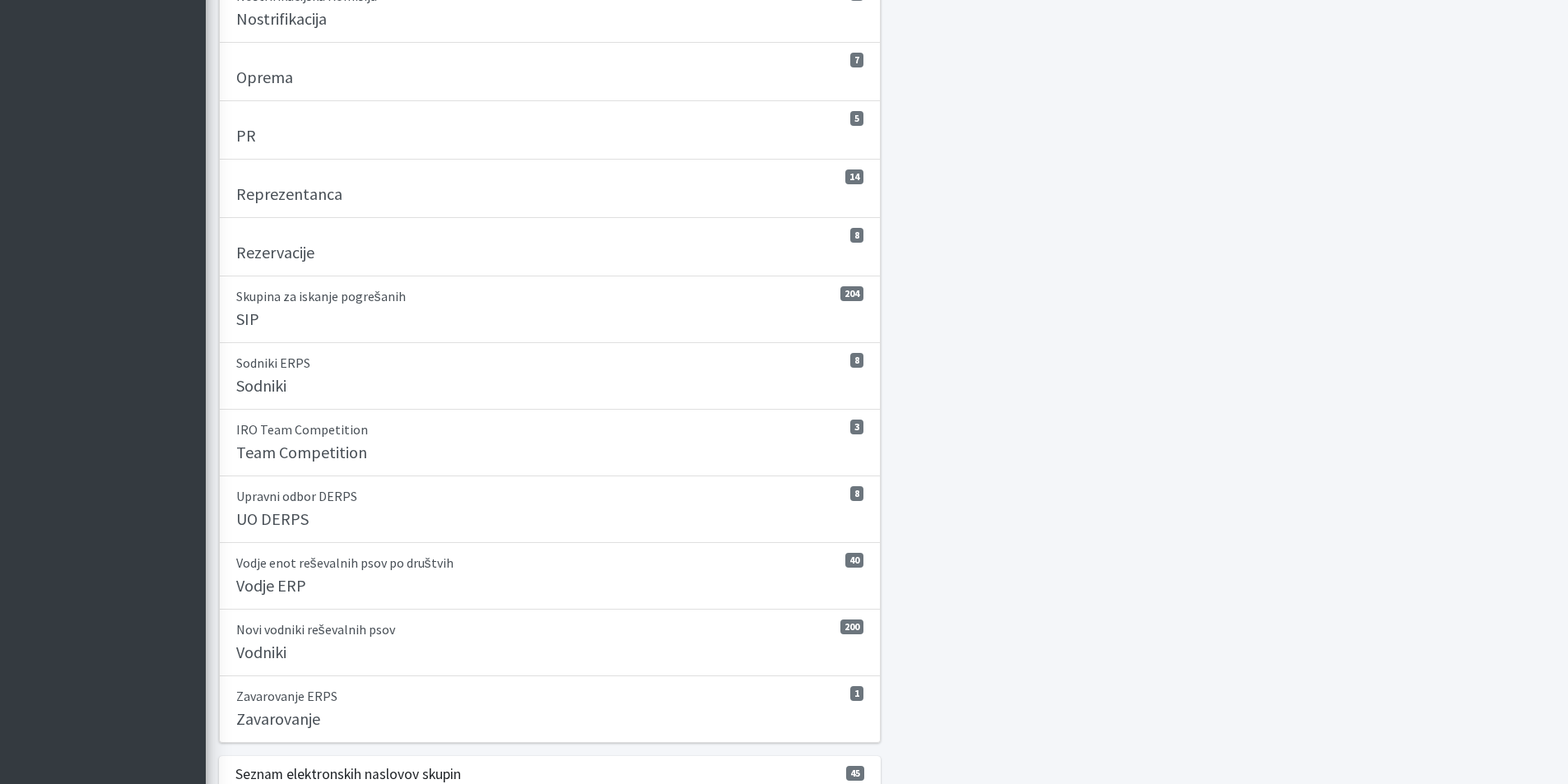
scroll to position [1070, 0]
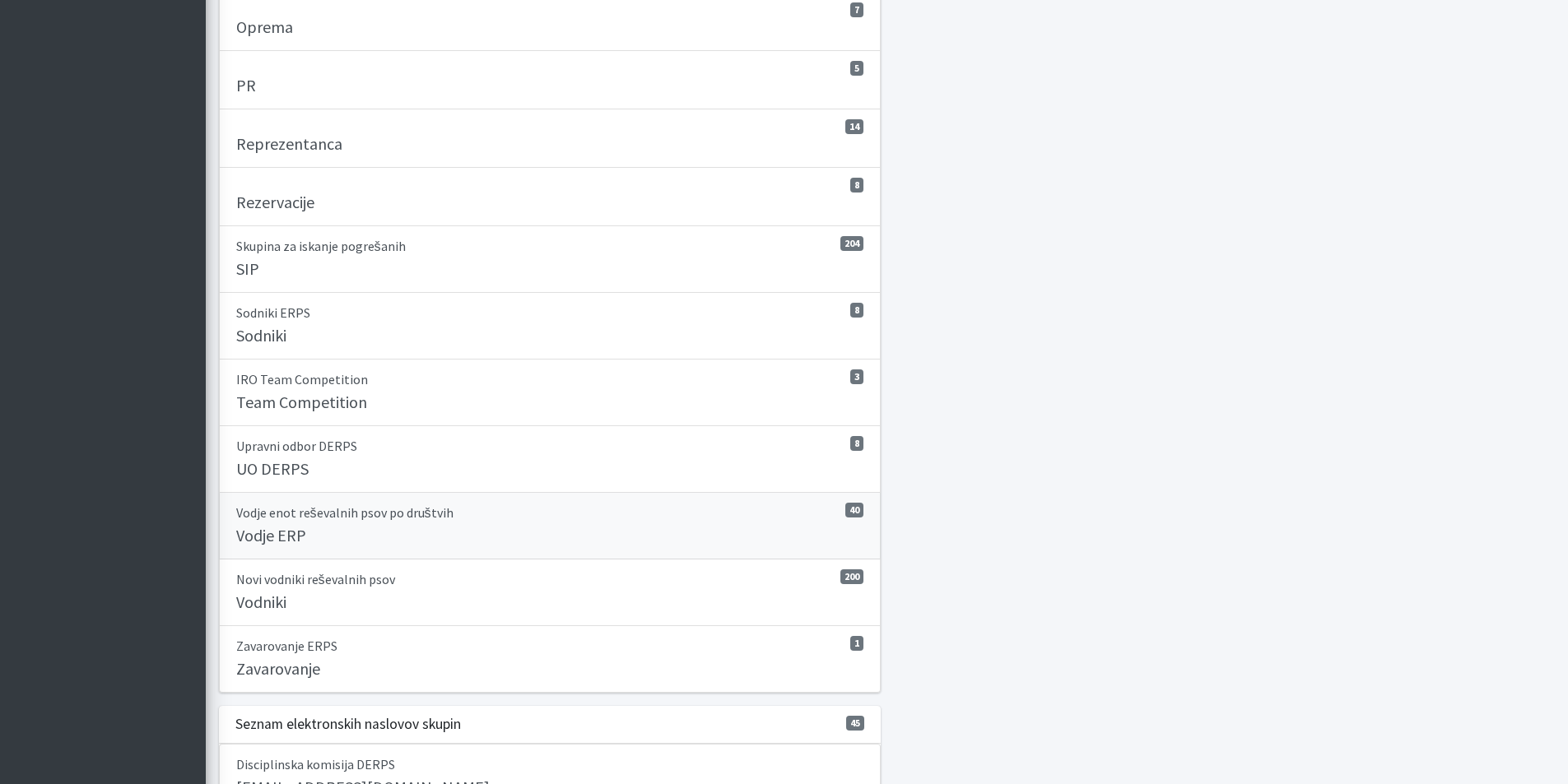
click at [634, 524] on link "40 Vodje enot reševalnih psov po društvih Vodje ERP" at bounding box center [550, 526] width 663 height 67
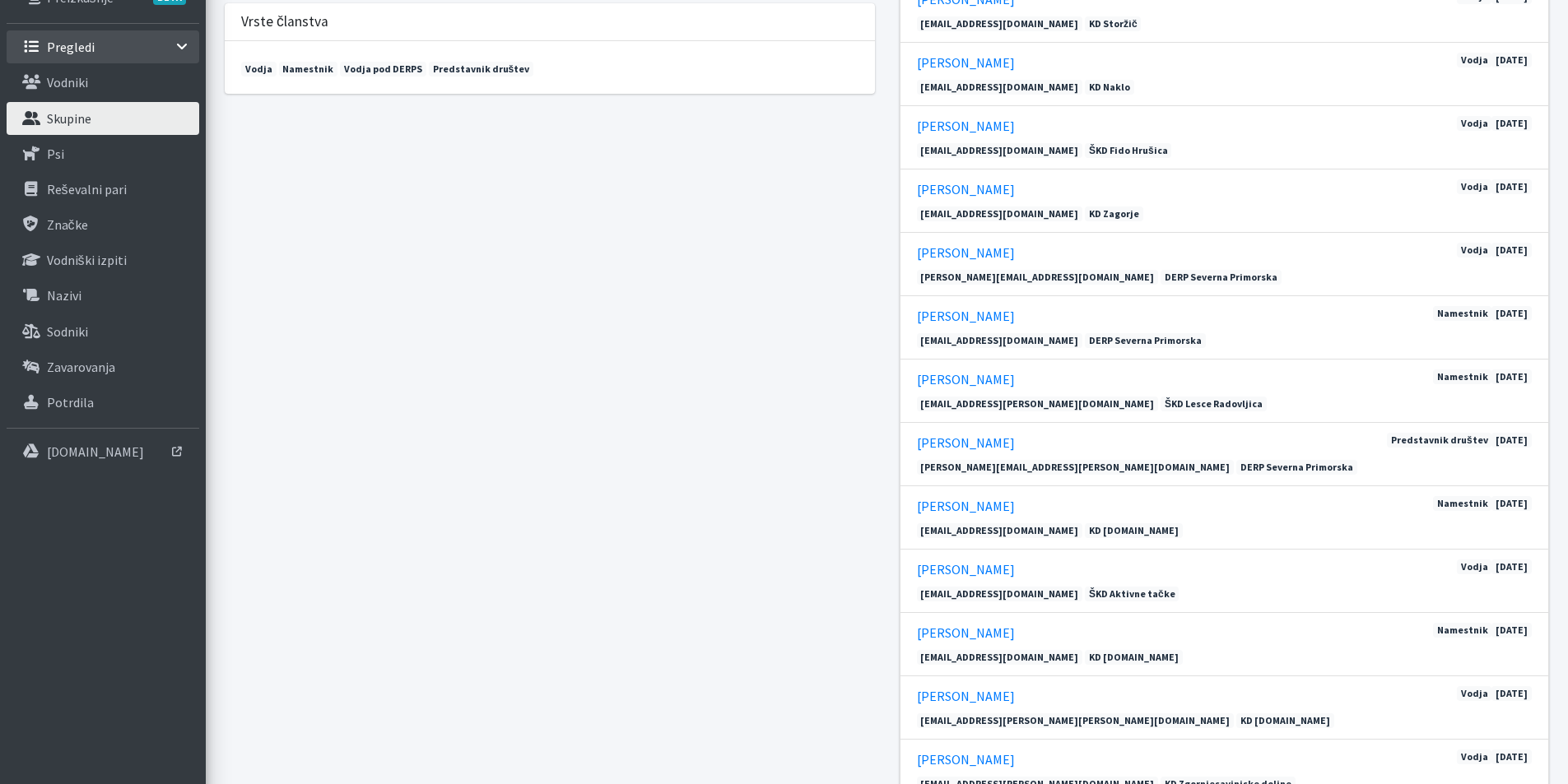
scroll to position [329, 0]
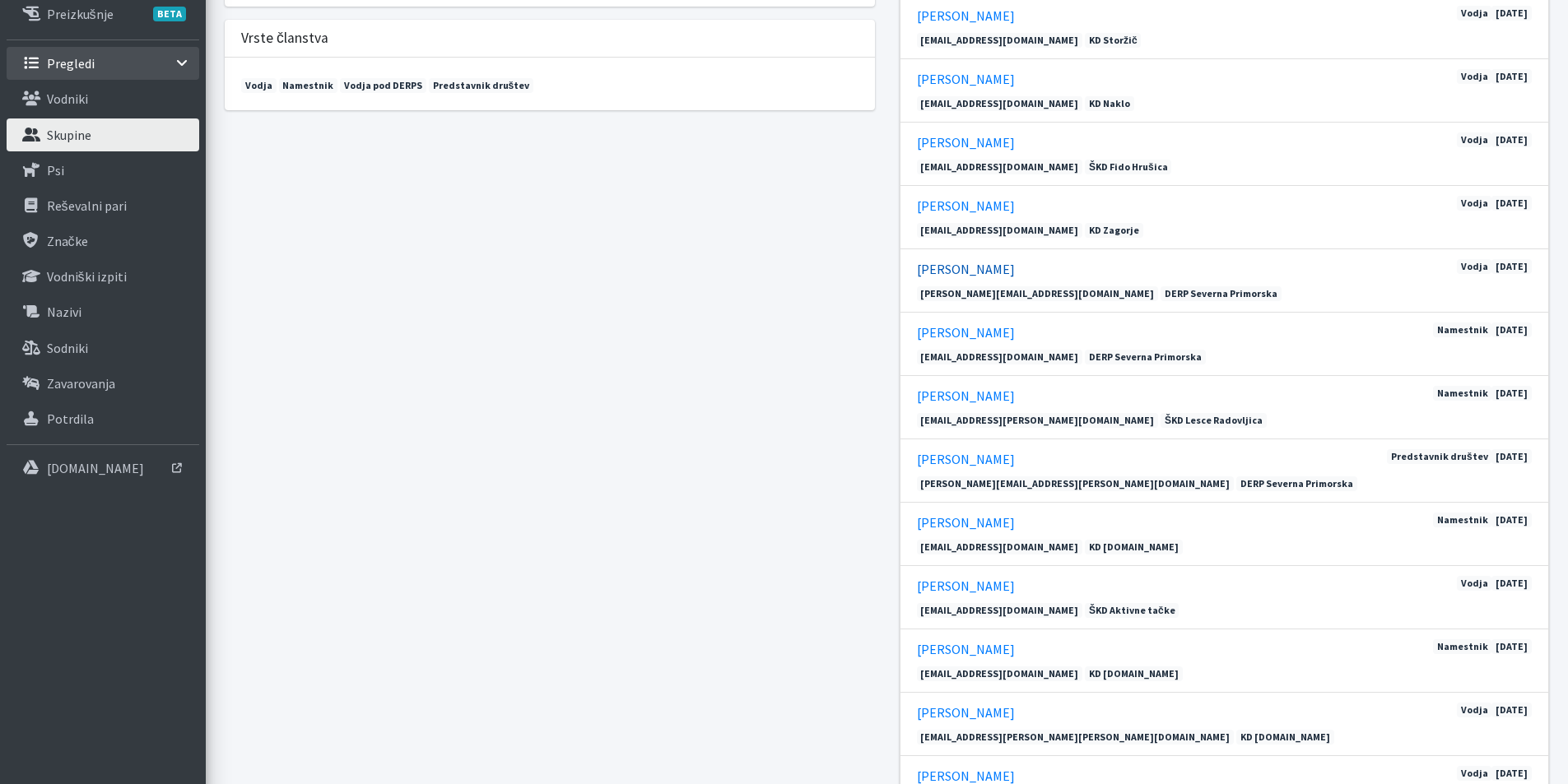
click at [939, 272] on link "Ivan Menard" at bounding box center [965, 269] width 98 height 16
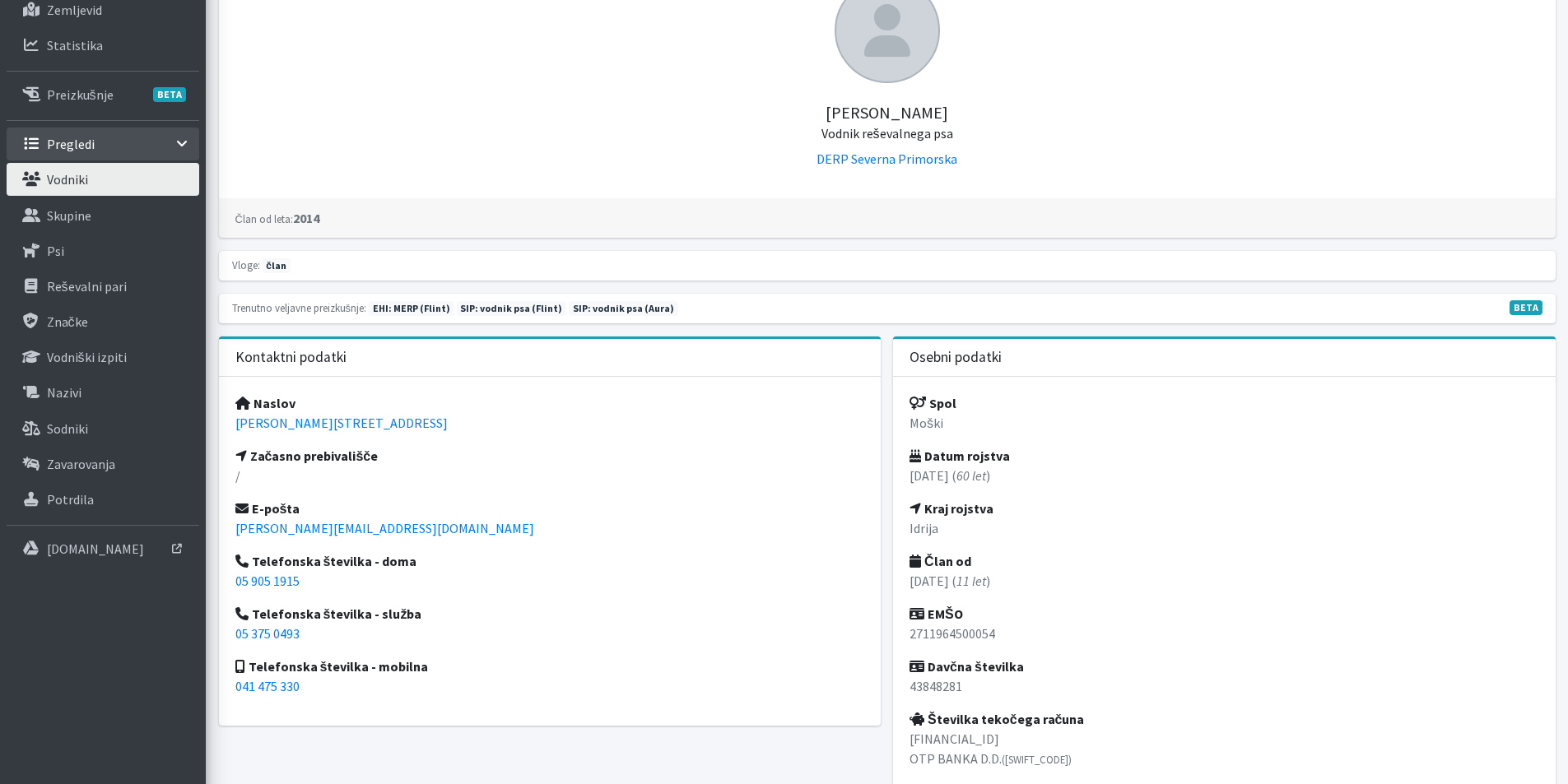
scroll to position [329, 0]
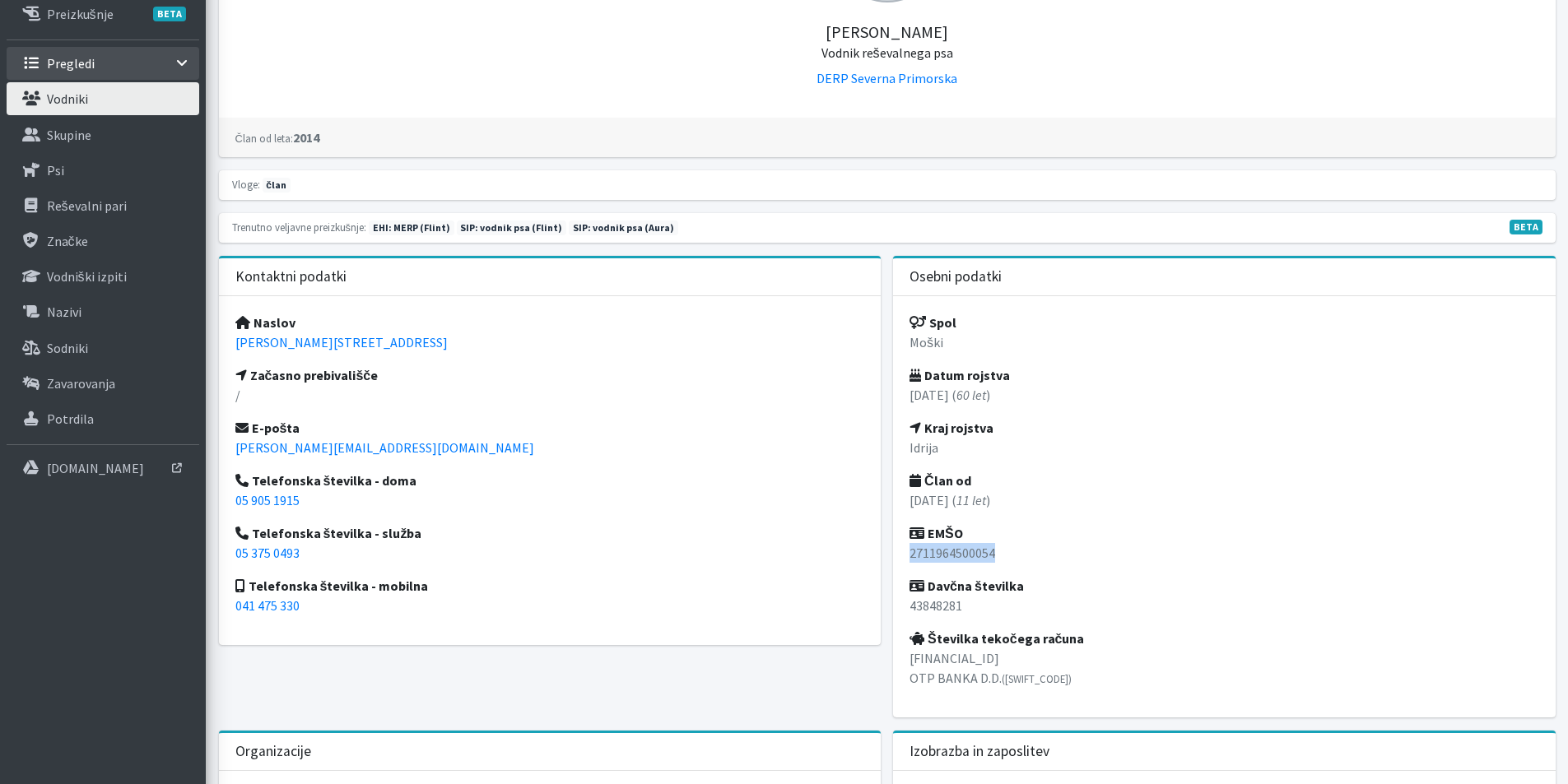
drag, startPoint x: 909, startPoint y: 558, endPoint x: 1022, endPoint y: 547, distance: 113.5
click at [1022, 547] on div "Spol Moški Datum rojstva 27.11.1964 ( 60 let ) Kraj rojstva Idrija Član od 01.0…" at bounding box center [1224, 507] width 663 height 421
copy p "2711964500054"
click at [68, 103] on p "Vodniki" at bounding box center [68, 99] width 42 height 16
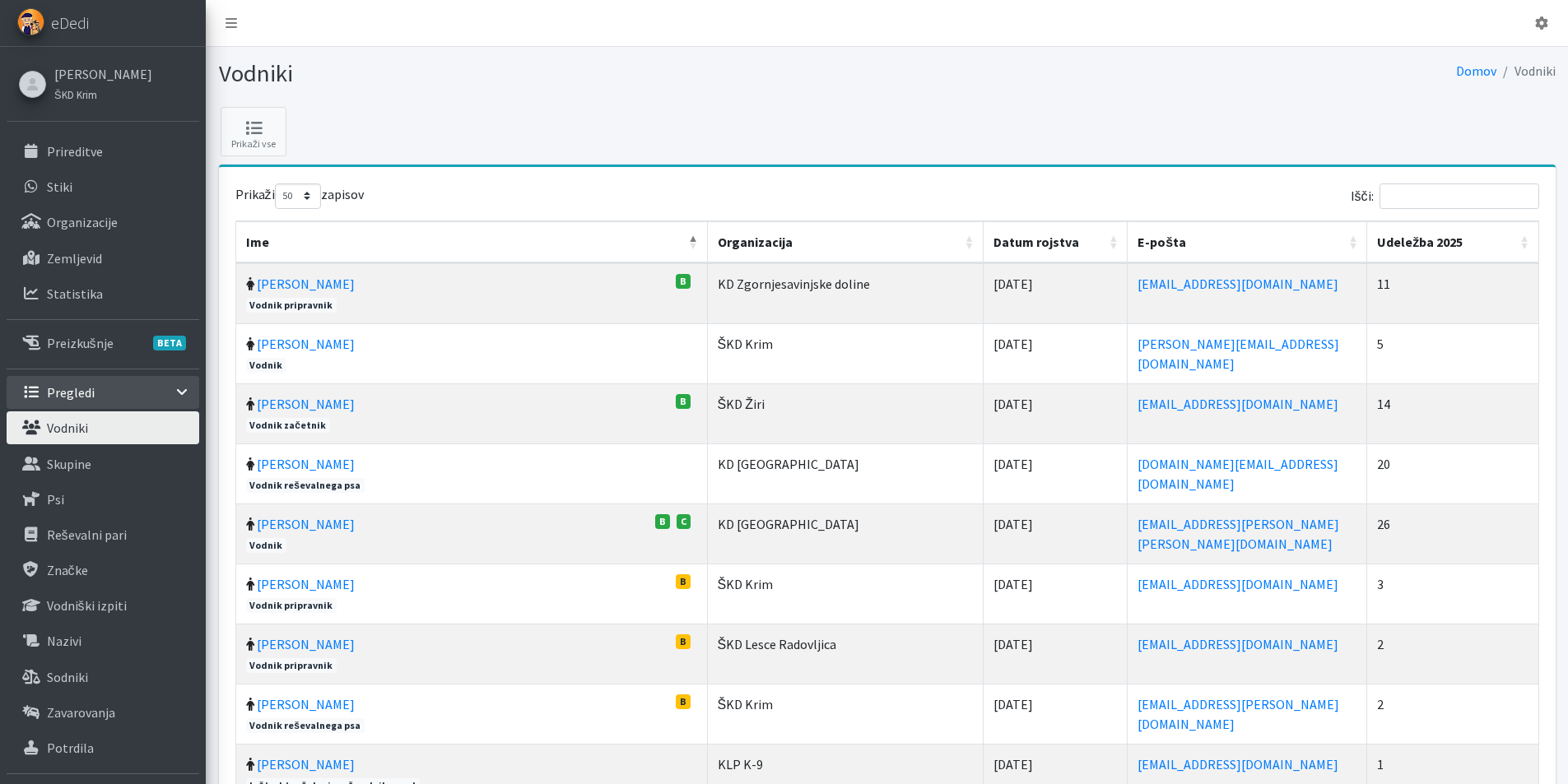
select select "50"
click at [1517, 202] on input "Išči:" at bounding box center [1459, 196] width 159 height 25
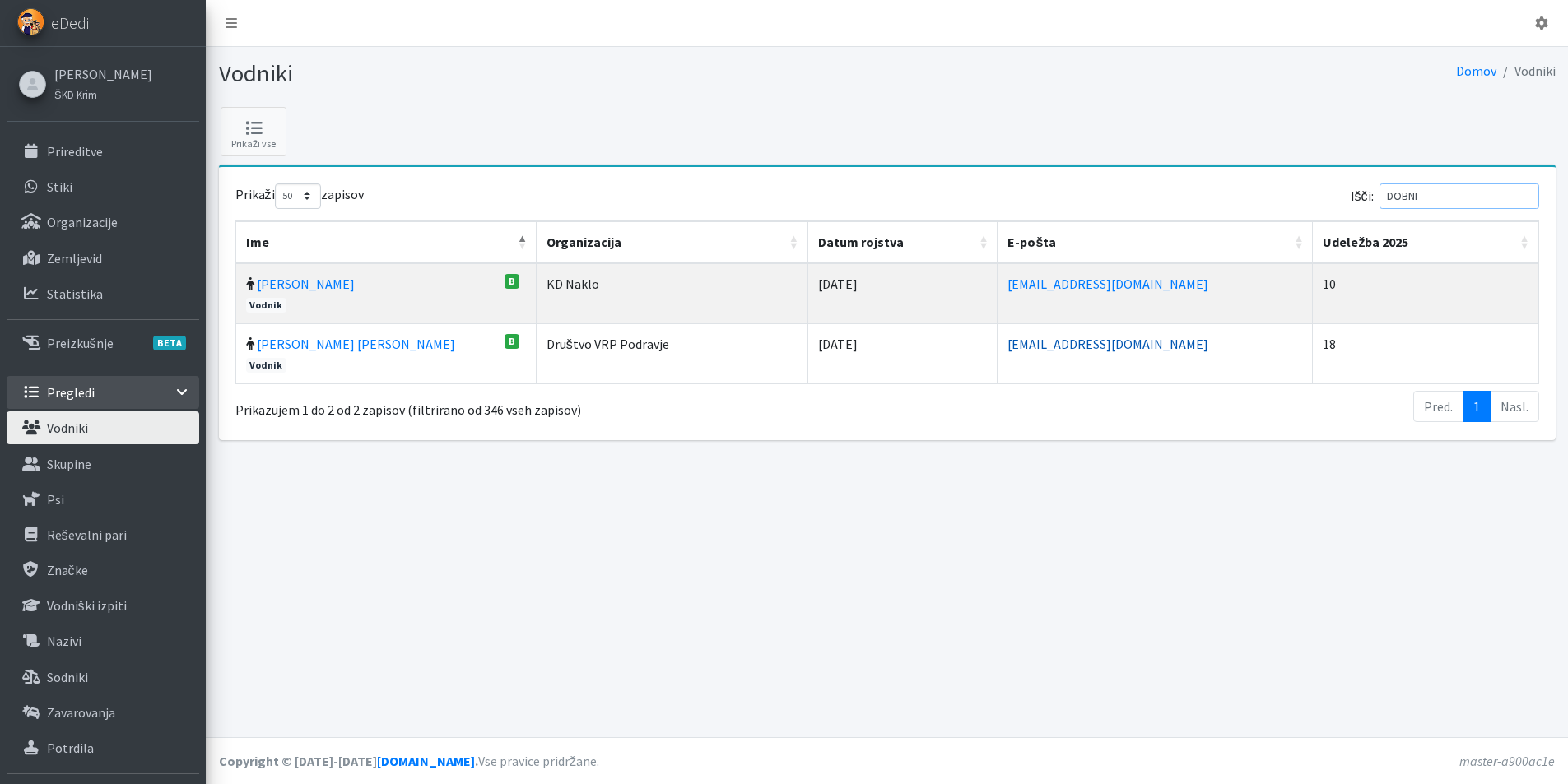
type input "DOBNI"
click at [1035, 347] on link "ziga.dobnikar@protonmail.com" at bounding box center [1108, 344] width 201 height 16
click at [314, 349] on link "Žiga Dobnikar" at bounding box center [355, 344] width 198 height 16
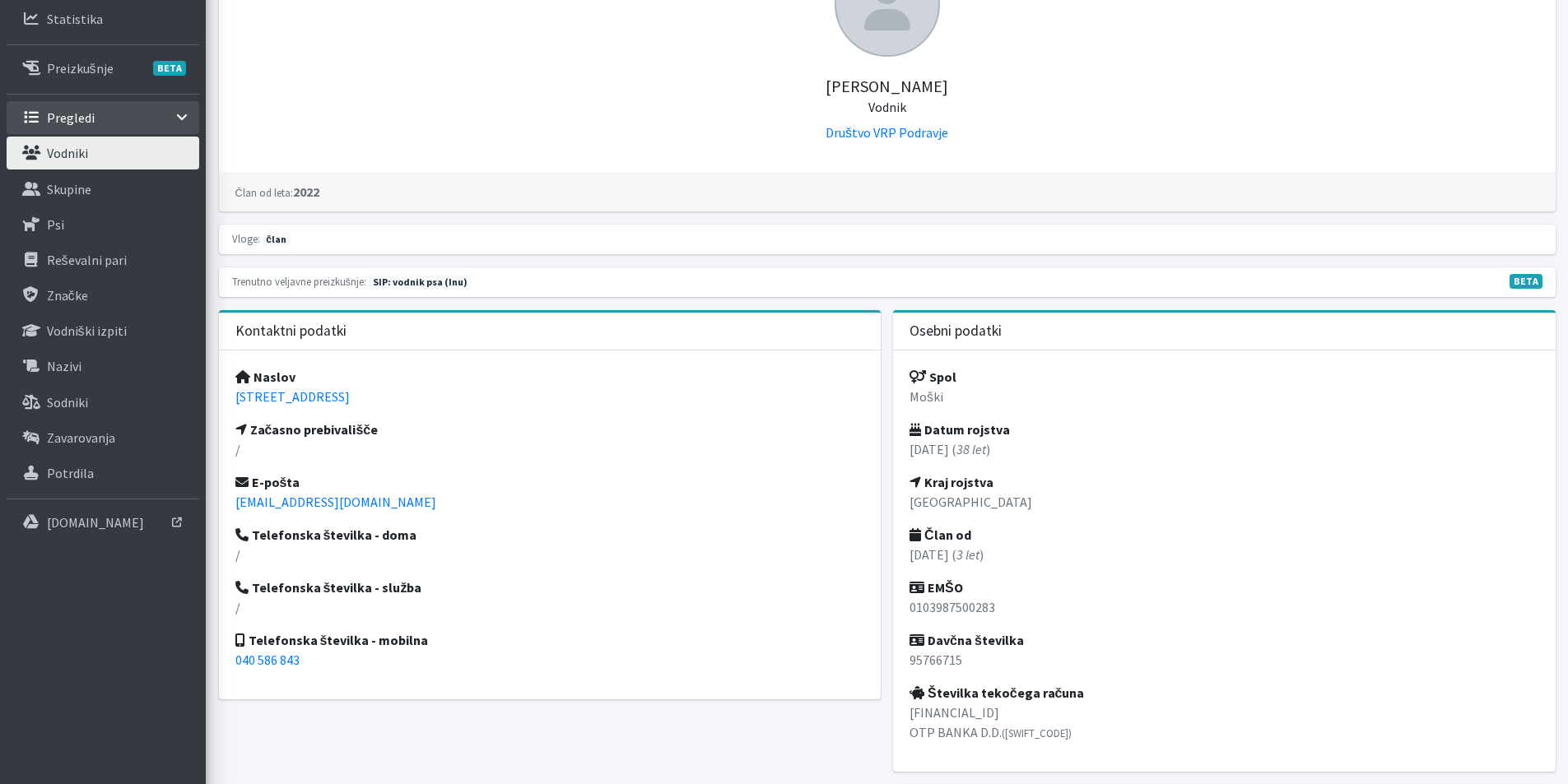
scroll to position [329, 0]
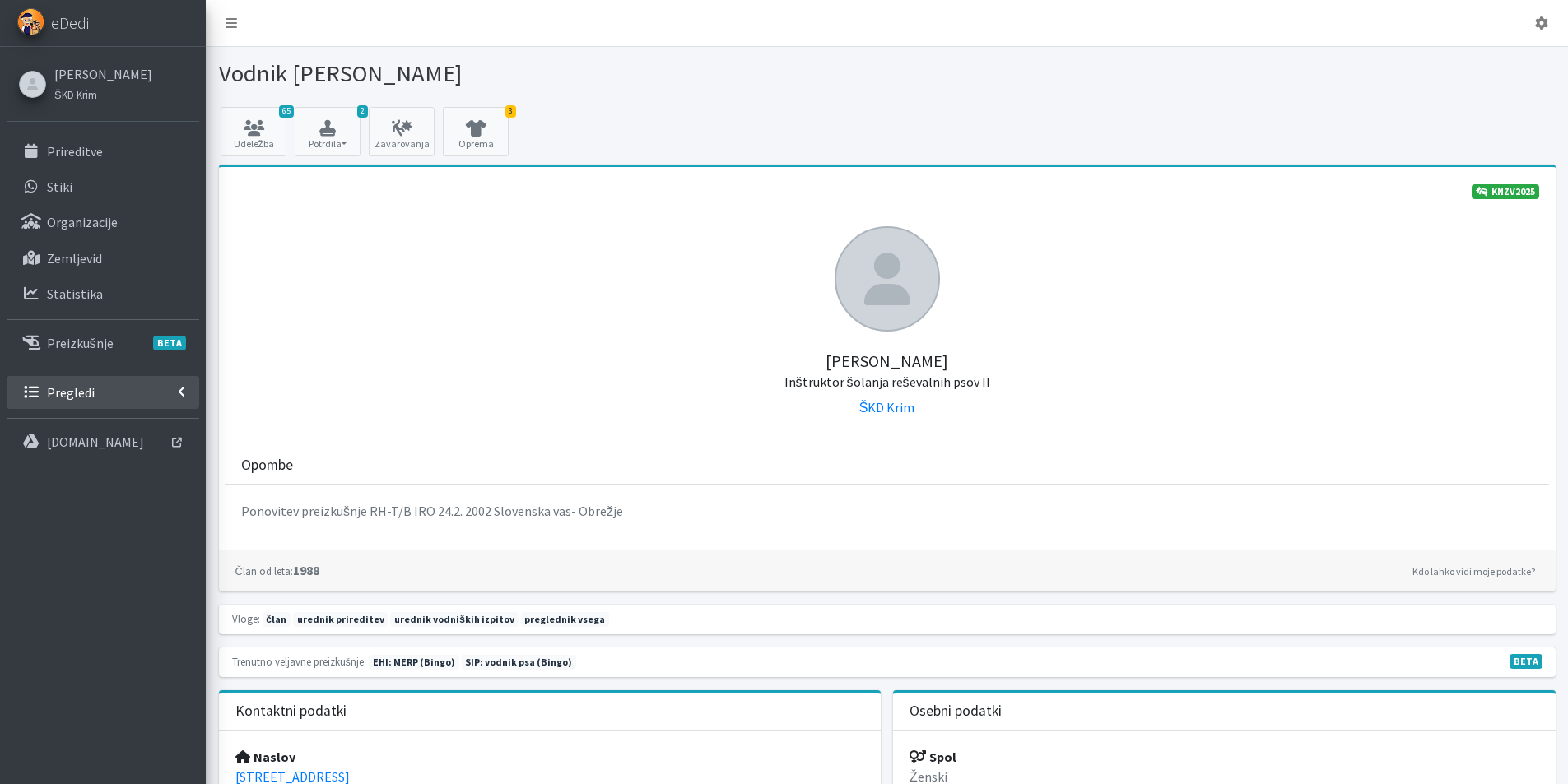
click at [81, 396] on p "Pregledi" at bounding box center [70, 392] width 48 height 16
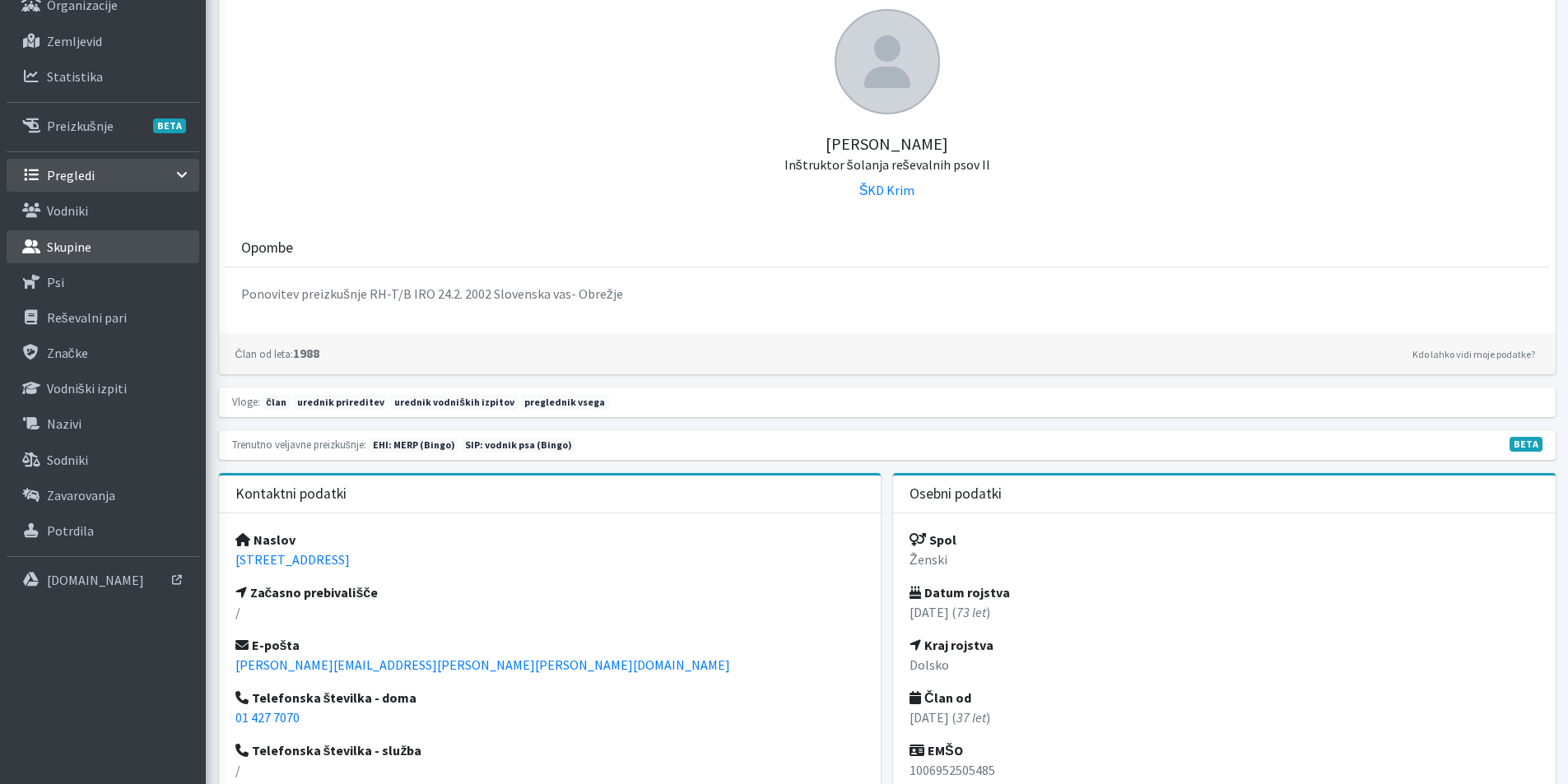
scroll to position [247, 0]
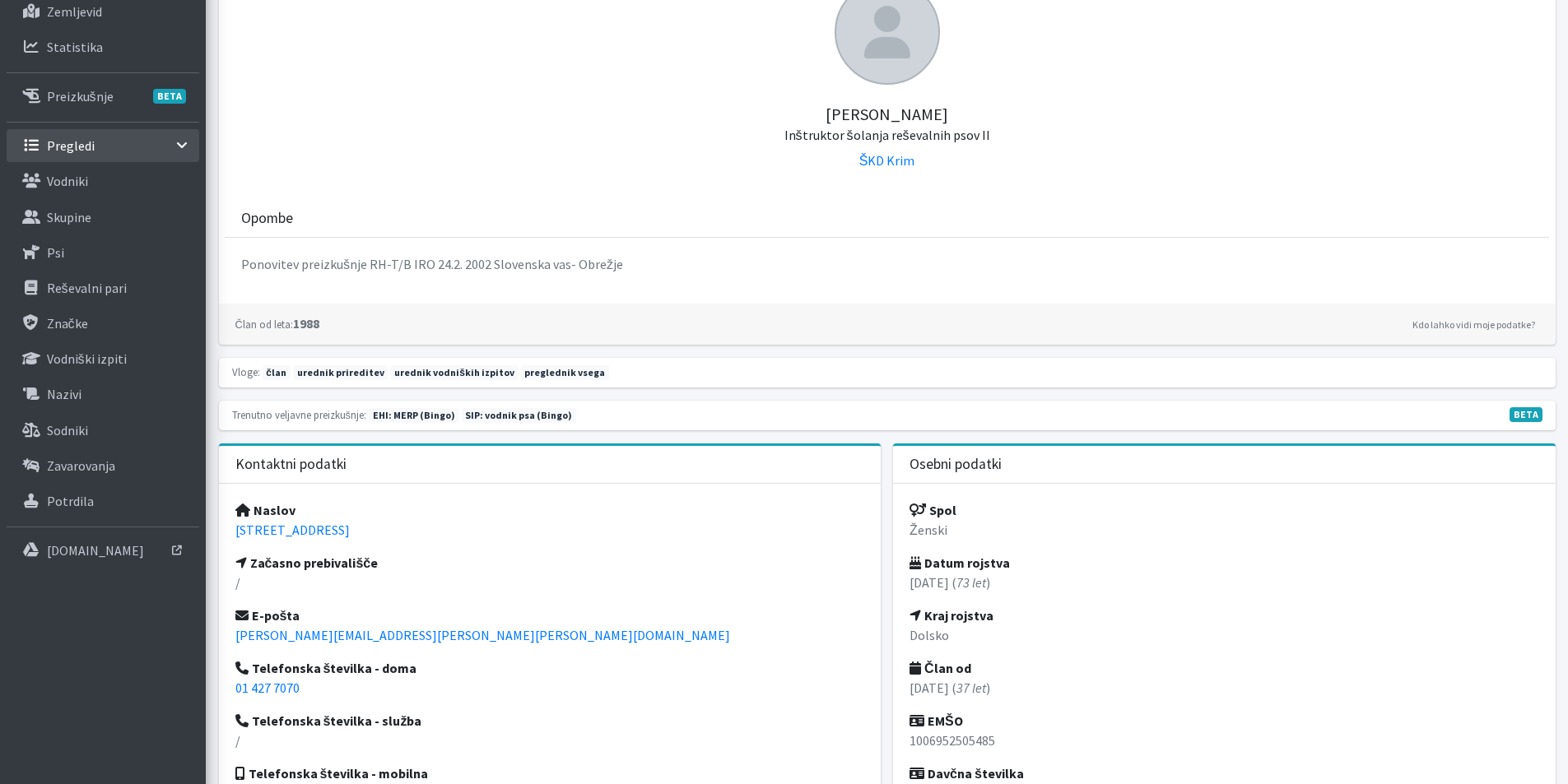
click at [107, 141] on link "Pregledi" at bounding box center [103, 146] width 192 height 33
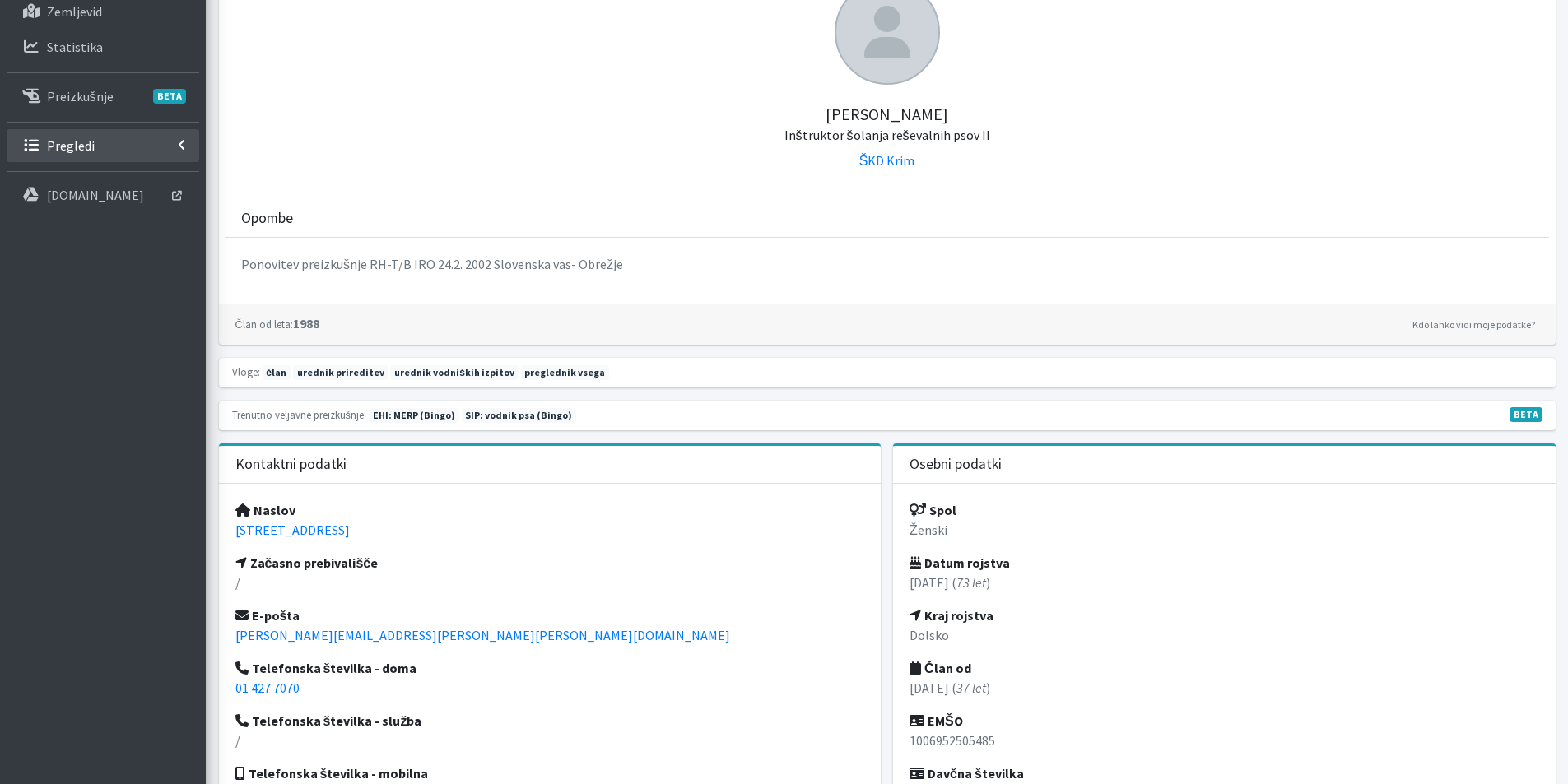
click at [107, 141] on link "Pregledi" at bounding box center [103, 146] width 192 height 33
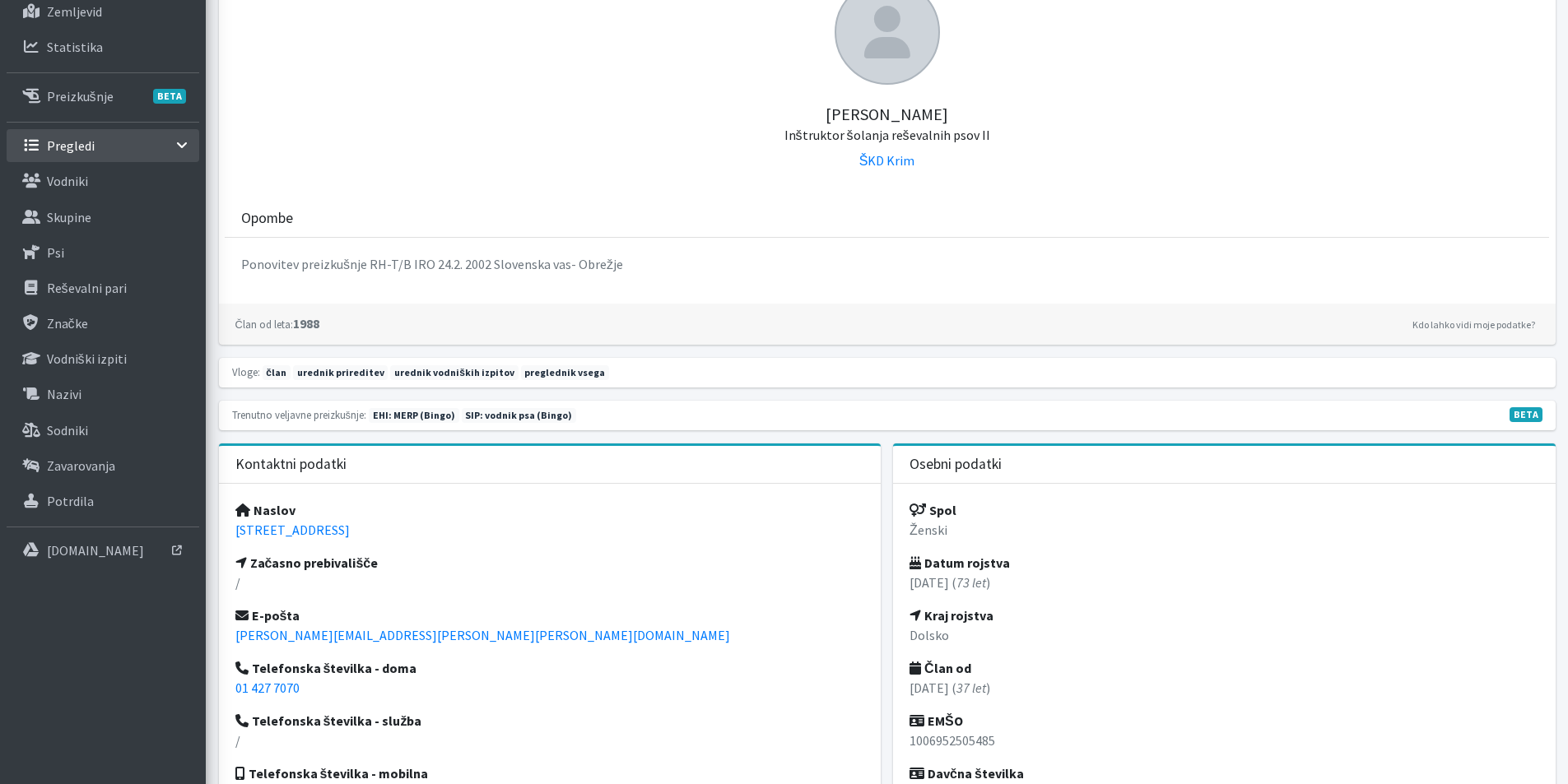
click at [186, 144] on icon at bounding box center [181, 145] width 13 height 9
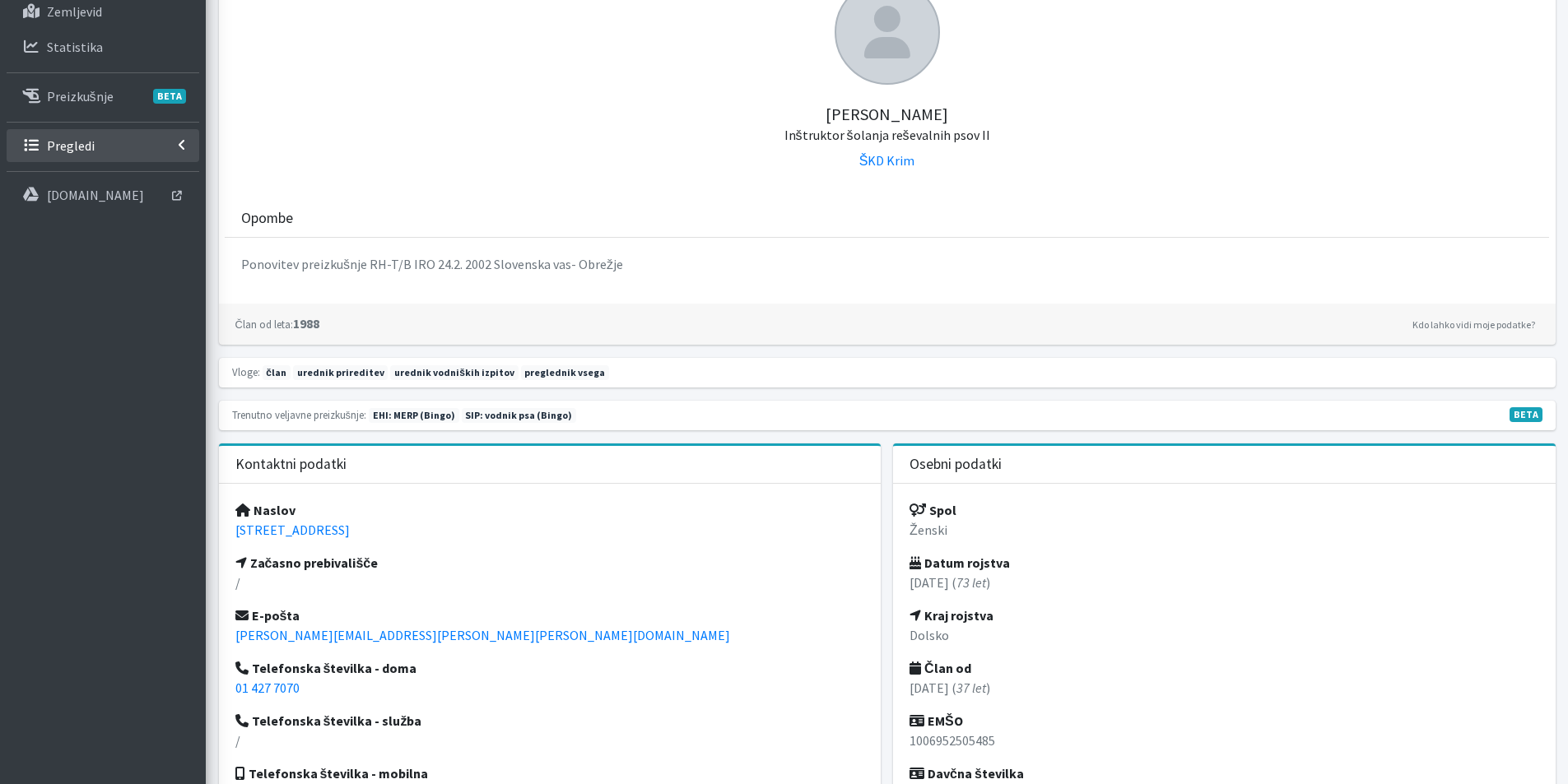
click at [186, 144] on link "Pregledi" at bounding box center [103, 146] width 192 height 33
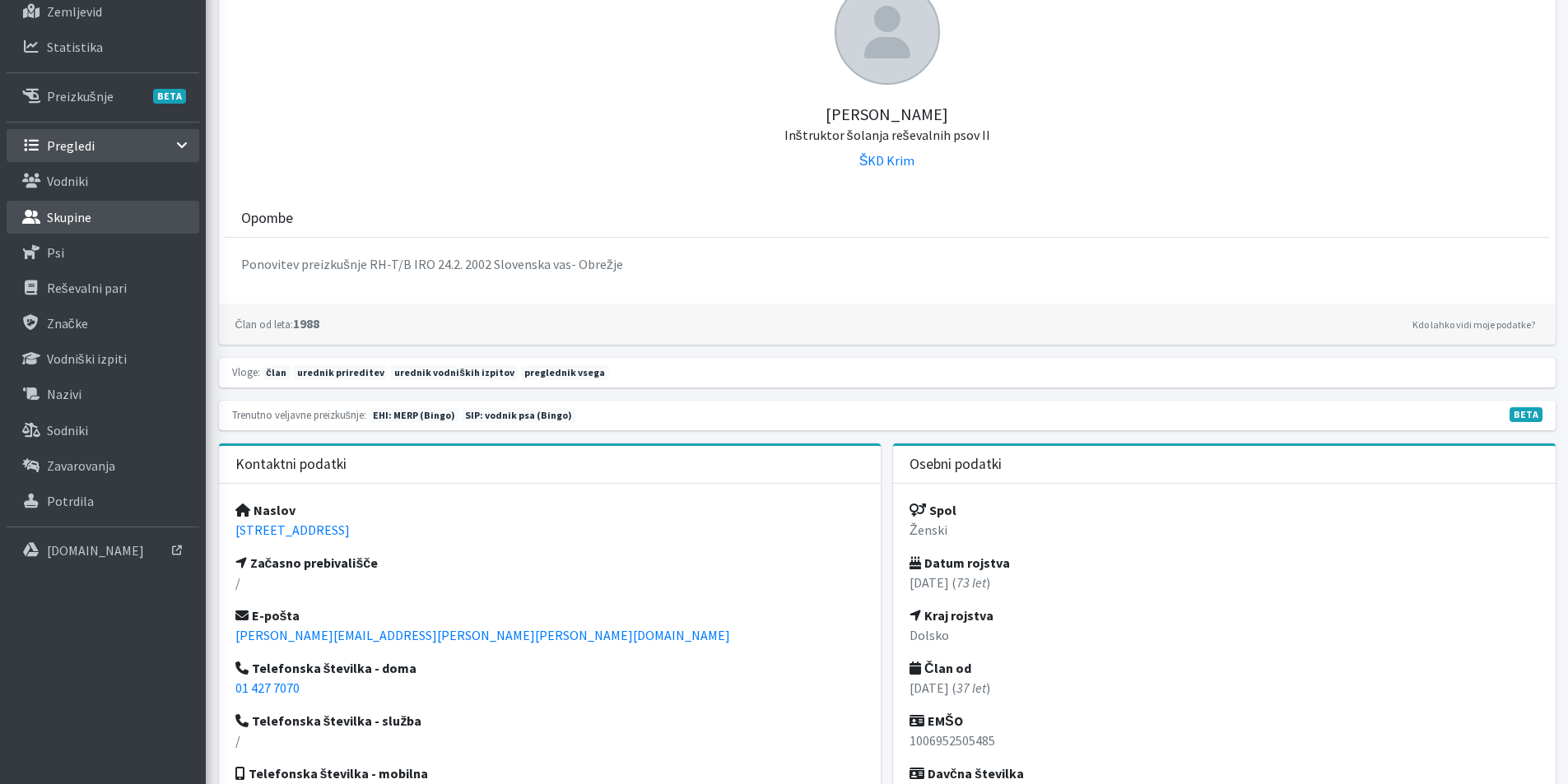
click at [72, 213] on p "Skupine" at bounding box center [68, 217] width 44 height 16
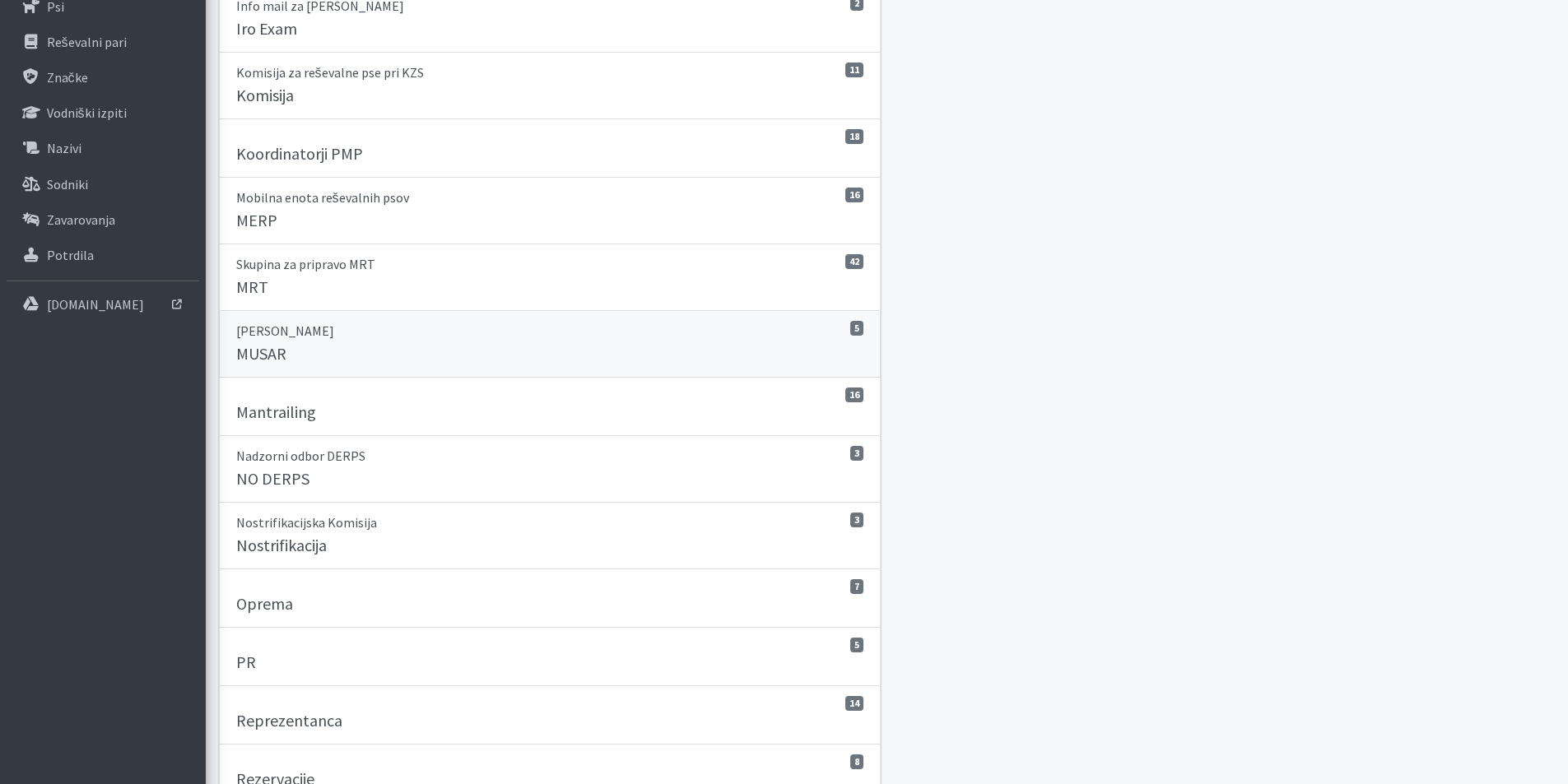
scroll to position [494, 0]
click at [264, 608] on h5 "Oprema" at bounding box center [265, 603] width 57 height 20
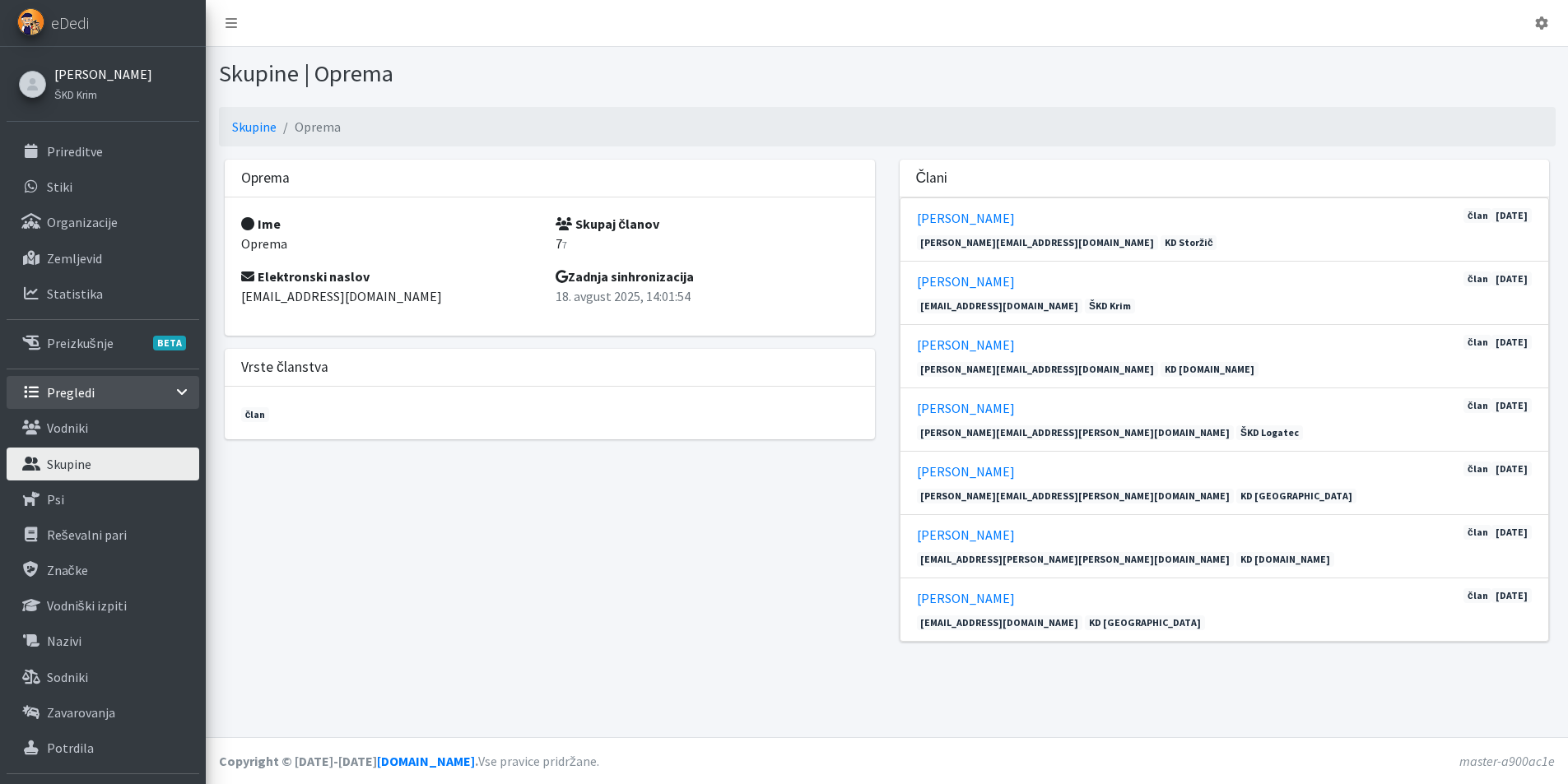
click at [94, 71] on link "[PERSON_NAME]" at bounding box center [103, 74] width 98 height 20
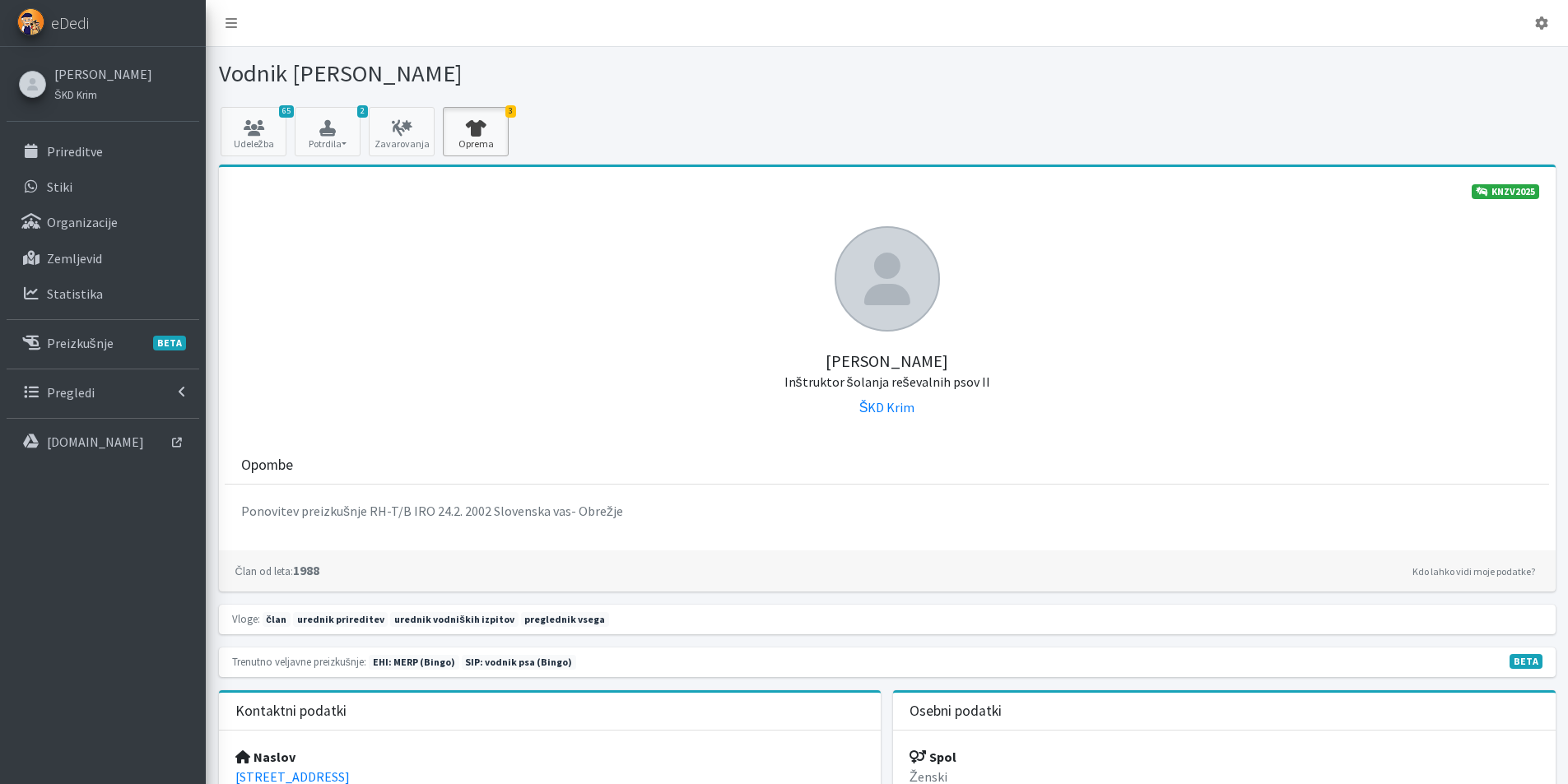
click at [475, 131] on icon at bounding box center [476, 128] width 56 height 16
